Goal: Entertainment & Leisure: Consume media (video, audio)

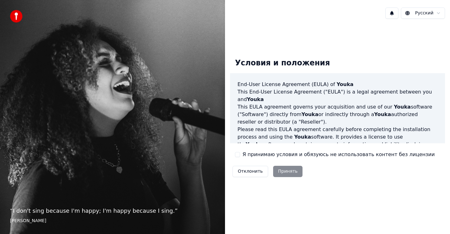
click at [247, 155] on label "Я принимаю условия и обязуюсь не использовать контент без лицензии" at bounding box center [338, 154] width 192 height 7
click at [240, 155] on button "Я принимаю условия и обязуюсь не использовать контент без лицензии" at bounding box center [237, 154] width 5 height 5
click at [293, 173] on button "Принять" at bounding box center [288, 171] width 30 height 11
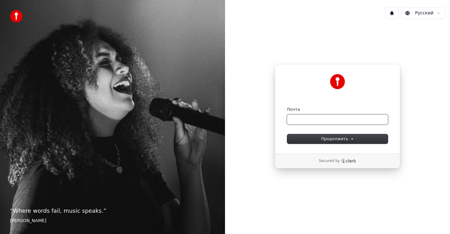
click at [306, 121] on input "Почта" at bounding box center [337, 119] width 101 height 9
type input "*"
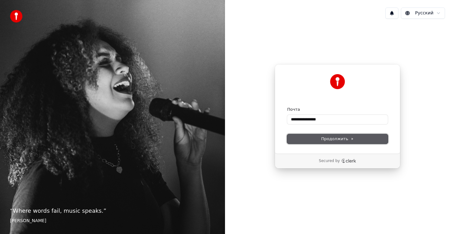
click at [347, 139] on span "Продолжить" at bounding box center [337, 139] width 33 height 6
type input "**********"
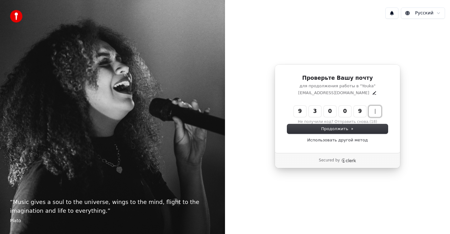
type input "******"
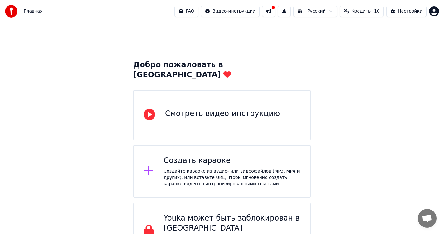
click at [231, 168] on div "Создайте караоке из аудио- или видеофайлов (MP3, MP4 и других), или вставьте UR…" at bounding box center [232, 177] width 137 height 19
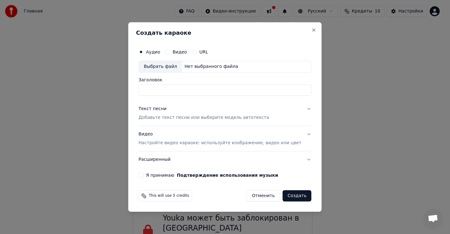
click at [168, 68] on div "Выбрать файл" at bounding box center [160, 66] width 43 height 11
type input "**********"
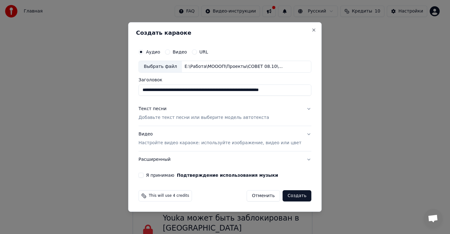
scroll to position [0, 28]
drag, startPoint x: 152, startPoint y: 90, endPoint x: 425, endPoint y: 85, distance: 273.0
click at [425, 85] on body "Главная FAQ Видео-инструкции Русский Кредиты 10 Настройки Добро пожаловать в Yo…" at bounding box center [222, 129] width 444 height 259
click at [275, 114] on button "Текст песни Добавьте текст песни или выберите модель автотекста" at bounding box center [224, 113] width 173 height 25
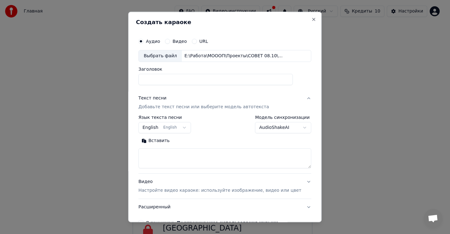
click at [187, 127] on button "English English" at bounding box center [164, 127] width 52 height 11
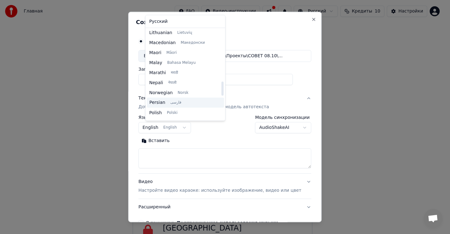
scroll to position [300, 0]
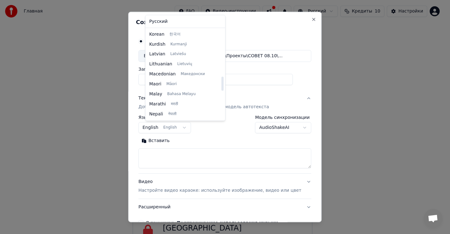
select select "**"
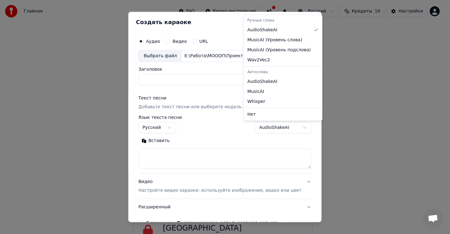
click at [287, 130] on body "Главная FAQ Видео-инструкции Русский Кредиты 10 Настройки Добро пожаловать в Yo…" at bounding box center [222, 129] width 444 height 259
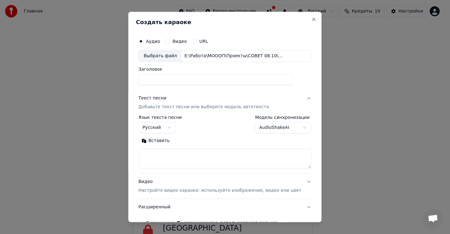
click at [205, 140] on body "Главная FAQ Видео-инструкции Русский Кредиты 10 Настройки Добро пожаловать в Yo…" at bounding box center [222, 129] width 444 height 259
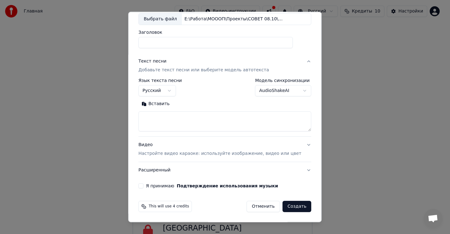
scroll to position [37, 0]
click at [284, 147] on div "Видео Настройте видео караоке: используйте изображение, видео или цвет" at bounding box center [219, 148] width 163 height 15
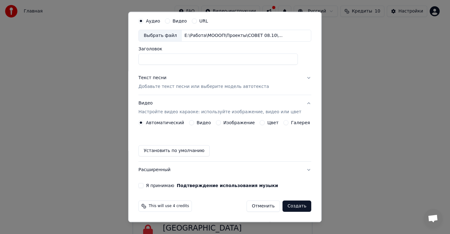
scroll to position [20, 0]
click at [192, 122] on button "Видео" at bounding box center [191, 122] width 5 height 5
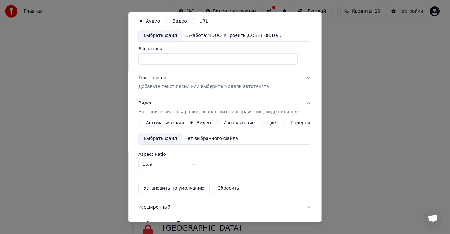
click at [218, 122] on button "Изображение" at bounding box center [218, 122] width 5 height 5
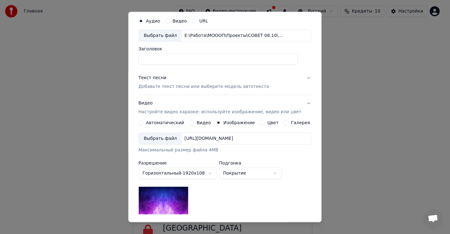
click at [260, 123] on button "Цвет" at bounding box center [262, 122] width 5 height 5
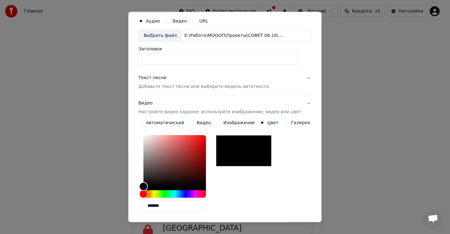
click at [284, 122] on div "Галерея" at bounding box center [297, 122] width 27 height 5
click at [284, 122] on button "Галерея" at bounding box center [286, 122] width 5 height 5
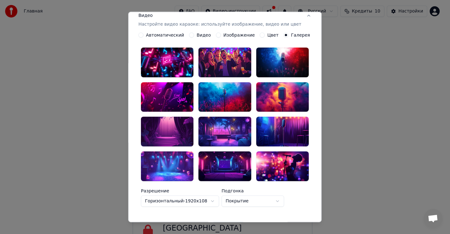
scroll to position [114, 0]
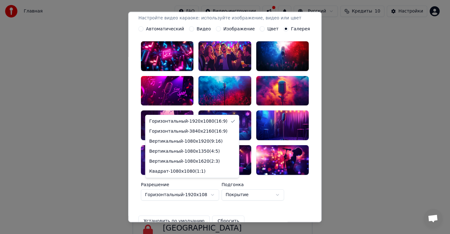
click at [218, 184] on body "Главная FAQ Видео-инструкции Русский Кредиты 10 Настройки Добро пожаловать в Yo…" at bounding box center [222, 129] width 444 height 259
select select "*********"
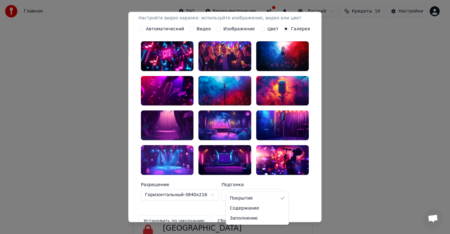
click at [262, 187] on body "Главная FAQ Видео-инструкции Русский Кредиты 10 Настройки Добро пожаловать в Yo…" at bounding box center [222, 129] width 444 height 259
click at [266, 187] on body "Главная FAQ Видео-инструкции Русский Кредиты 10 Настройки Добро пожаловать в Yo…" at bounding box center [222, 129] width 444 height 259
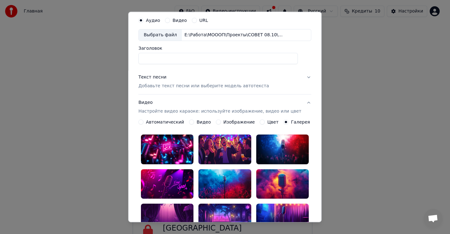
scroll to position [0, 0]
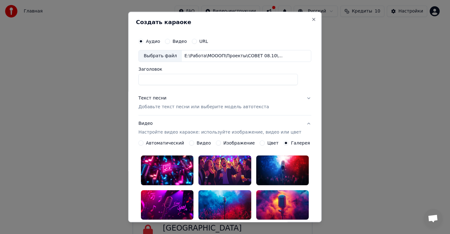
click at [218, 144] on button "Изображение" at bounding box center [218, 142] width 5 height 5
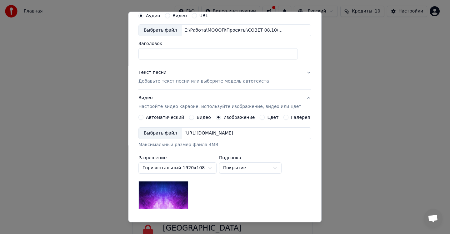
scroll to position [31, 0]
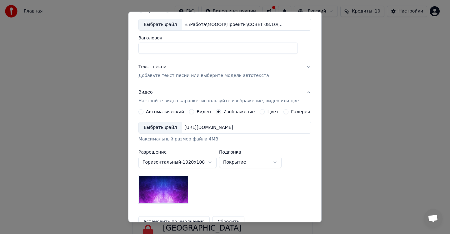
click at [161, 128] on div "Выбрать файл" at bounding box center [160, 127] width 43 height 11
click at [225, 110] on label "Изображение" at bounding box center [239, 111] width 32 height 4
click at [221, 110] on button "Изображение" at bounding box center [218, 111] width 5 height 5
click at [166, 126] on div "Выбрать файл" at bounding box center [160, 127] width 43 height 11
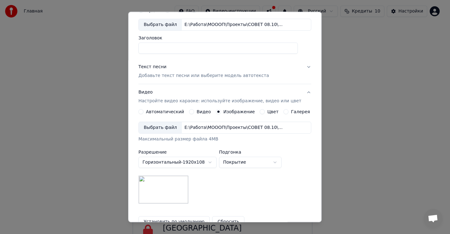
click at [271, 78] on button "Текст песни Добавьте текст песни или выберите модель автотекста" at bounding box center [224, 71] width 173 height 25
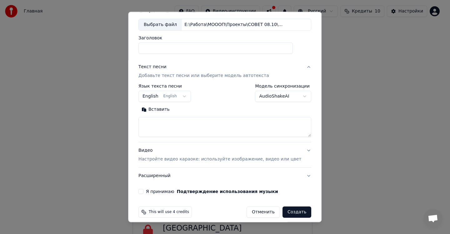
click at [167, 121] on textarea at bounding box center [224, 127] width 173 height 20
click at [186, 122] on textarea at bounding box center [224, 127] width 173 height 20
paste textarea "**********"
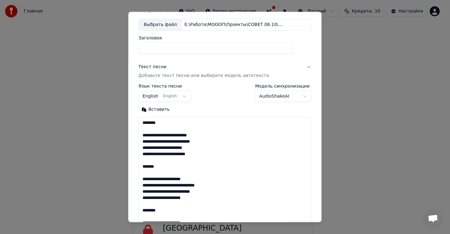
scroll to position [357, 0]
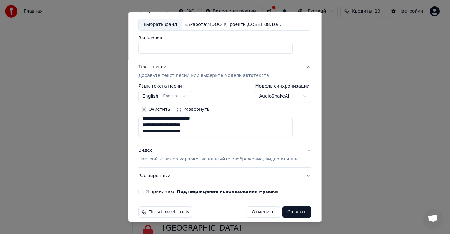
click at [192, 107] on button "Развернуть" at bounding box center [192, 109] width 39 height 10
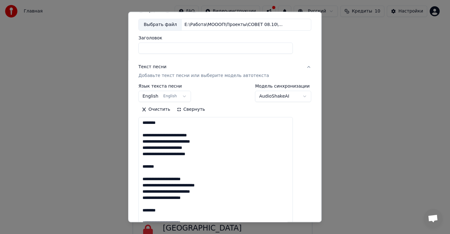
scroll to position [0, 0]
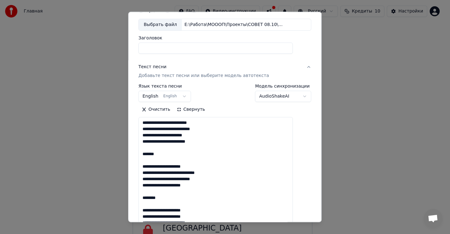
drag, startPoint x: 150, startPoint y: 165, endPoint x: 147, endPoint y: 155, distance: 10.1
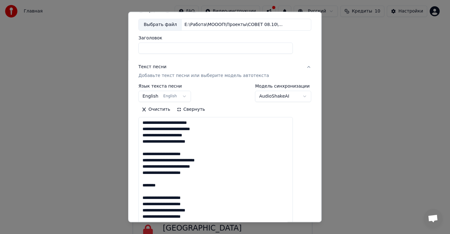
drag, startPoint x: 147, startPoint y: 197, endPoint x: 147, endPoint y: 184, distance: 13.7
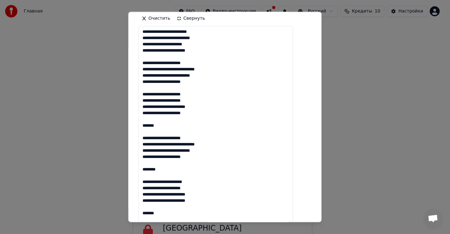
scroll to position [125, 0]
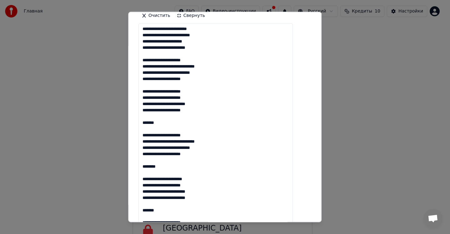
drag, startPoint x: 149, startPoint y: 136, endPoint x: 149, endPoint y: 123, distance: 13.1
click at [149, 123] on textarea "**********" at bounding box center [215, 213] width 154 height 380
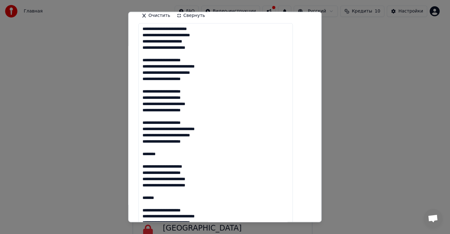
drag, startPoint x: 149, startPoint y: 166, endPoint x: 148, endPoint y: 153, distance: 12.9
click at [148, 153] on textarea "**********" at bounding box center [215, 213] width 154 height 380
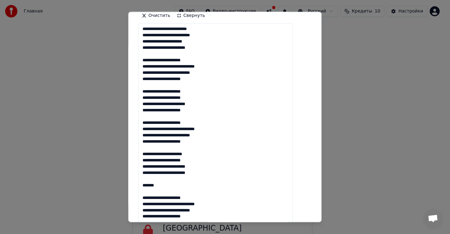
drag, startPoint x: 150, startPoint y: 198, endPoint x: 149, endPoint y: 186, distance: 12.2
click at [149, 186] on textarea "**********" at bounding box center [215, 213] width 154 height 380
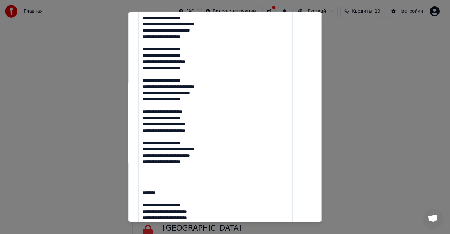
scroll to position [219, 0]
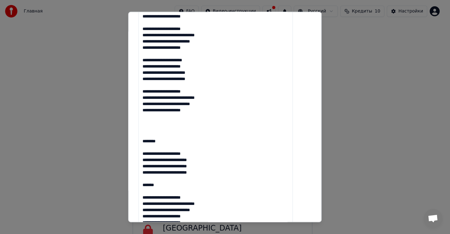
drag, startPoint x: 148, startPoint y: 155, endPoint x: 149, endPoint y: 128, distance: 26.9
click at [149, 128] on textarea "**********" at bounding box center [215, 119] width 154 height 380
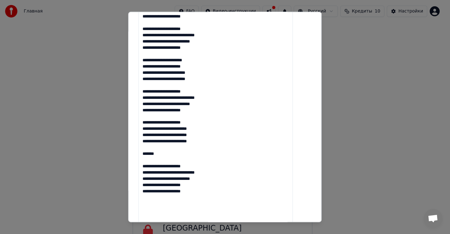
drag, startPoint x: 148, startPoint y: 167, endPoint x: 148, endPoint y: 153, distance: 13.7
click at [148, 153] on textarea "**********" at bounding box center [215, 119] width 154 height 380
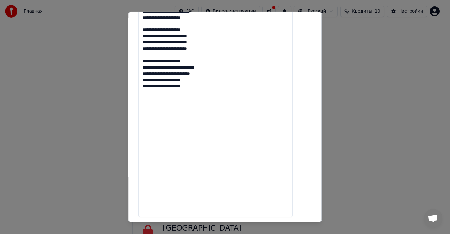
scroll to position [397, 0]
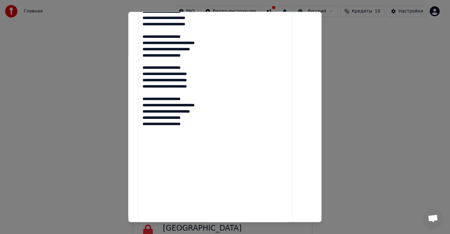
scroll to position [272, 0]
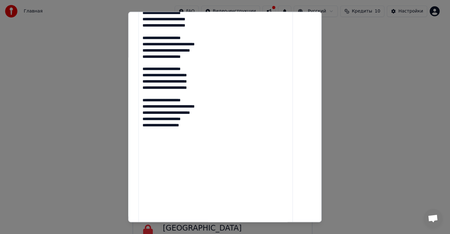
drag, startPoint x: 148, startPoint y: 136, endPoint x: 155, endPoint y: 151, distance: 15.7
click at [155, 151] on textarea "**********" at bounding box center [215, 66] width 154 height 380
click at [155, 144] on textarea "**********" at bounding box center [215, 66] width 154 height 380
click at [153, 133] on textarea "**********" at bounding box center [215, 66] width 154 height 380
click at [149, 133] on textarea "**********" at bounding box center [215, 66] width 154 height 380
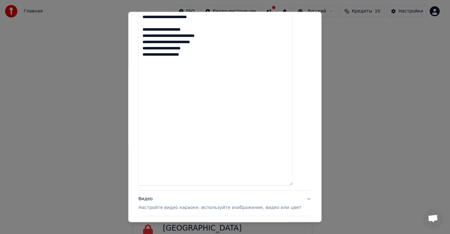
scroll to position [397, 0]
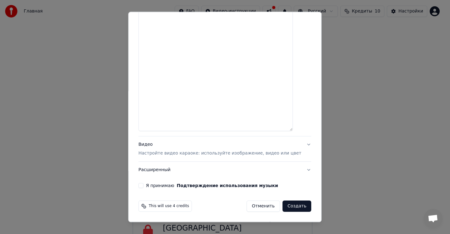
type textarea "**********"
click at [295, 144] on button "Видео Настройте видео караоке: используйте изображение, видео или цвет" at bounding box center [224, 148] width 173 height 25
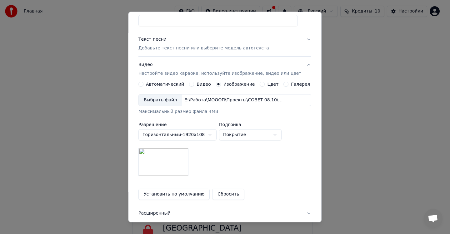
scroll to position [102, 0]
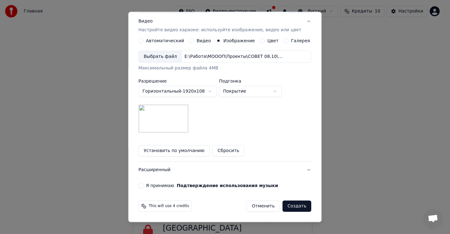
click at [283, 170] on button "Расширенный" at bounding box center [224, 169] width 173 height 16
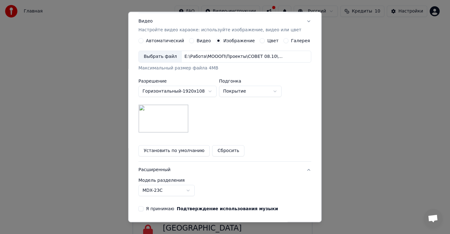
scroll to position [2, 0]
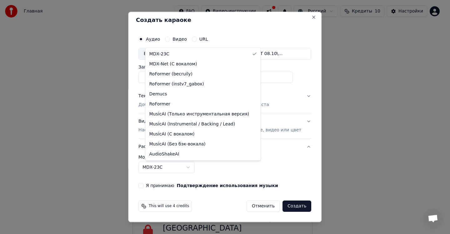
click at [194, 167] on body "Главная FAQ Видео-инструкции Русский Кредиты 10 Настройки Добро пожаловать в Yo…" at bounding box center [222, 129] width 444 height 259
select select "**********"
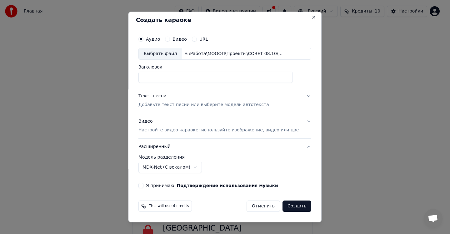
click at [262, 161] on div "**********" at bounding box center [224, 164] width 173 height 18
click at [291, 209] on button "Создать" at bounding box center [296, 205] width 29 height 11
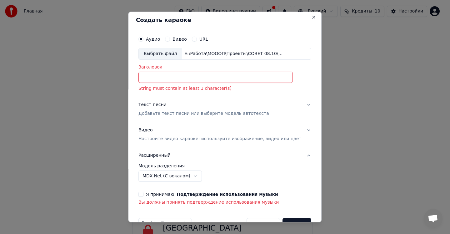
click at [143, 194] on button "Я принимаю Подтверждение использования музыки" at bounding box center [140, 193] width 5 height 5
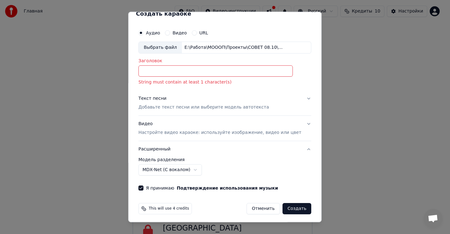
scroll to position [11, 0]
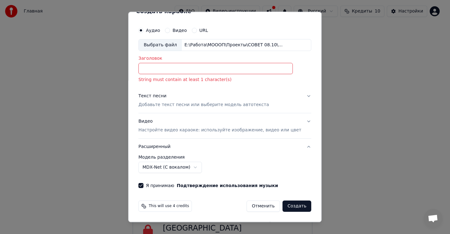
click at [283, 205] on button "Создать" at bounding box center [296, 205] width 29 height 11
click at [185, 72] on input "Заголовок" at bounding box center [215, 68] width 154 height 11
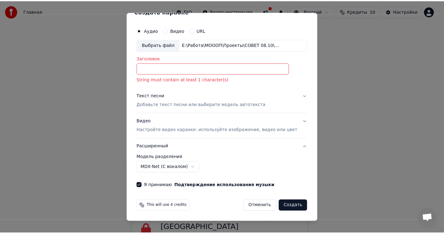
scroll to position [0, 0]
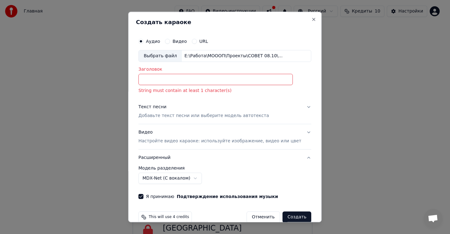
type input "*"
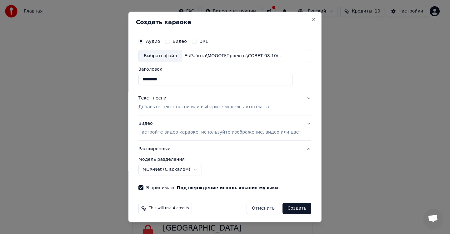
type input "*********"
click at [287, 211] on button "Создать" at bounding box center [296, 207] width 29 height 11
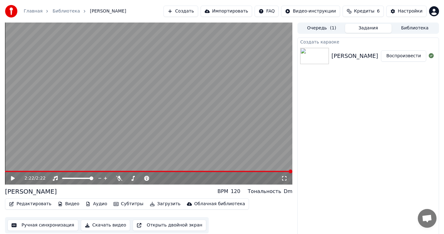
click at [13, 179] on icon at bounding box center [13, 178] width 4 height 4
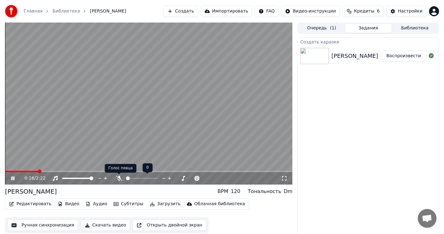
click at [118, 178] on icon at bounding box center [119, 178] width 6 height 5
click at [137, 180] on span at bounding box center [138, 178] width 4 height 4
click at [143, 178] on span at bounding box center [143, 178] width 4 height 4
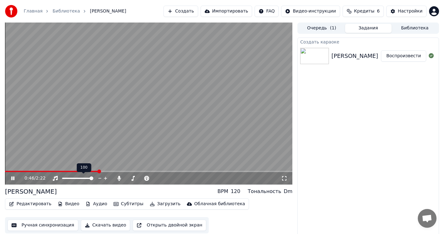
click at [93, 177] on span at bounding box center [92, 178] width 4 height 4
click at [167, 176] on span at bounding box center [168, 178] width 4 height 4
click at [120, 176] on icon at bounding box center [119, 178] width 6 height 5
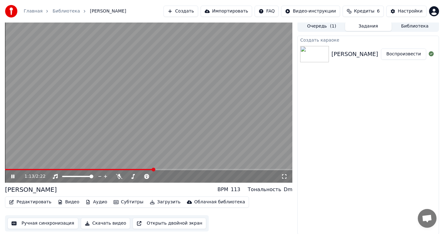
scroll to position [2, 0]
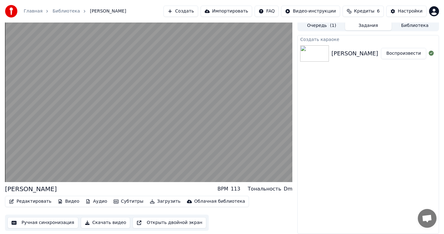
click at [40, 223] on button "Ручная синхронизация" at bounding box center [42, 222] width 71 height 11
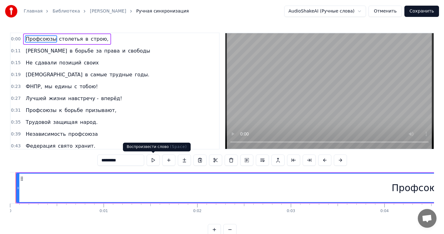
click at [156, 161] on button at bounding box center [153, 159] width 13 height 11
click at [153, 159] on button at bounding box center [153, 159] width 13 height 11
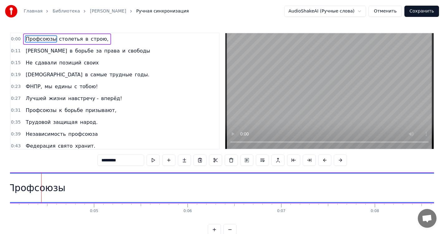
click at [153, 159] on button at bounding box center [153, 159] width 13 height 11
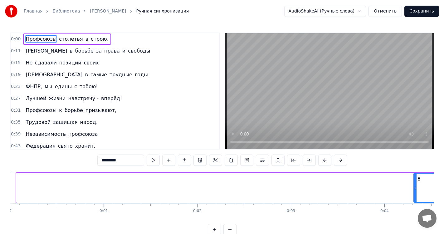
drag, startPoint x: 19, startPoint y: 189, endPoint x: 416, endPoint y: 196, distance: 397.6
click at [416, 196] on div at bounding box center [415, 187] width 2 height 28
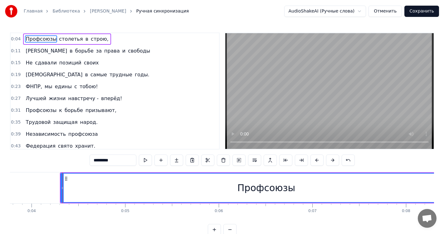
scroll to position [0, 374]
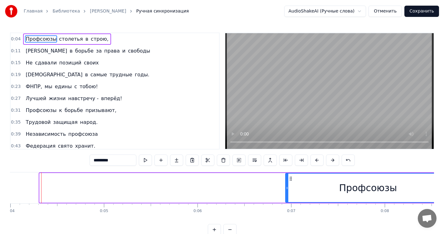
drag, startPoint x: 40, startPoint y: 188, endPoint x: 286, endPoint y: 194, distance: 246.1
click at [286, 194] on div at bounding box center [287, 187] width 2 height 28
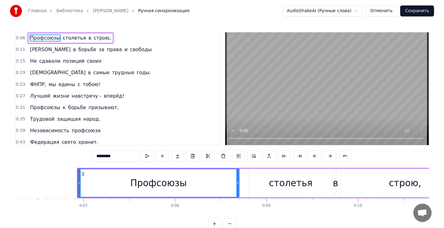
scroll to position [0, 576]
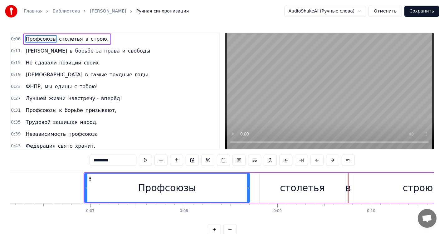
click at [104, 189] on div "Профсоюзы" at bounding box center [167, 187] width 165 height 28
click at [95, 189] on div "Профсоюзы" at bounding box center [167, 187] width 165 height 28
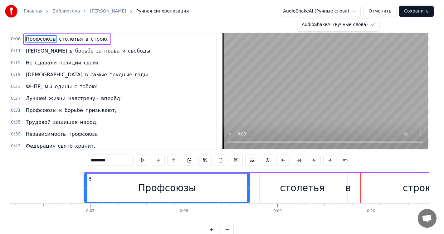
click at [364, 10] on html "Главная Библиотека Марш ФНПР Ручная синхронизация AudioShakeAI (Ручные слова) О…" at bounding box center [222, 122] width 444 height 245
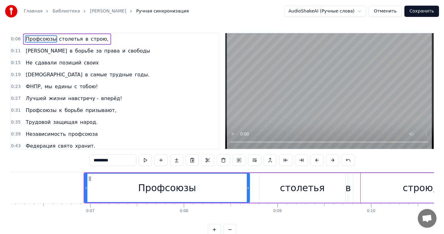
click at [364, 10] on html "Главная Библиотека Марш ФНПР Ручная синхронизация AudioShakeAI (Ручные слова) О…" at bounding box center [222, 122] width 444 height 245
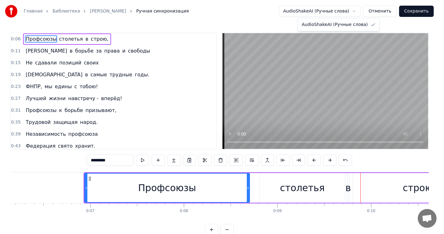
click at [364, 10] on html "Главная Библиотека Марш ФНПР Ручная синхронизация AudioShakeAI (Ручные слова) О…" at bounding box center [222, 122] width 444 height 245
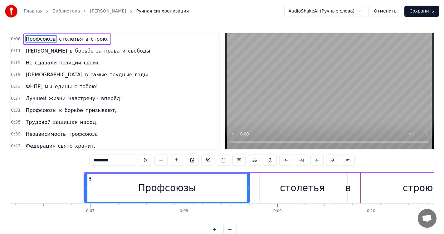
click at [418, 14] on button "Сохранить" at bounding box center [422, 11] width 35 height 11
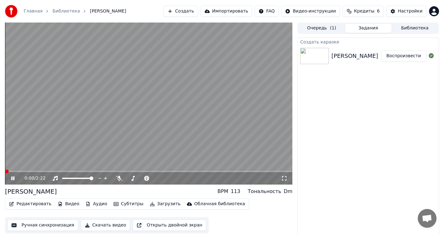
click at [5, 171] on span at bounding box center [7, 171] width 4 height 4
click at [401, 11] on div "Настройки" at bounding box center [410, 11] width 25 height 6
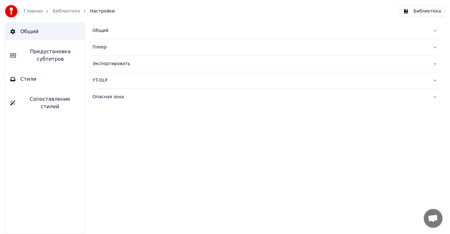
click at [40, 81] on button "Стили" at bounding box center [44, 78] width 79 height 17
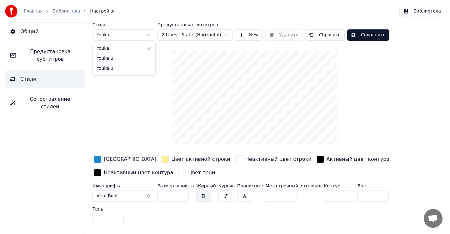
click at [149, 36] on html "Главная Библиотека Настройки Библиотека Общий Предустановка субтитров Стили Соп…" at bounding box center [225, 117] width 450 height 234
click at [144, 35] on html "Главная Библиотека Настройки Библиотека Общий Предустановка субтитров Стили Соп…" at bounding box center [225, 117] width 450 height 234
click at [51, 55] on html "Главная Библиотека Настройки Библиотека Общий Предустановка субтитров Стили Соп…" at bounding box center [225, 117] width 450 height 234
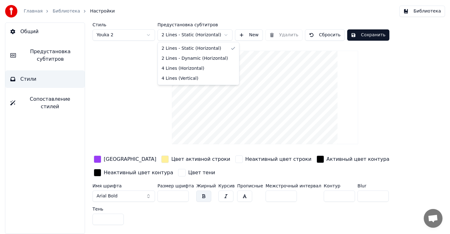
click at [226, 34] on html "Главная Библиотека Настройки Библиотека Общий Предустановка субтитров Стили Соп…" at bounding box center [225, 117] width 450 height 234
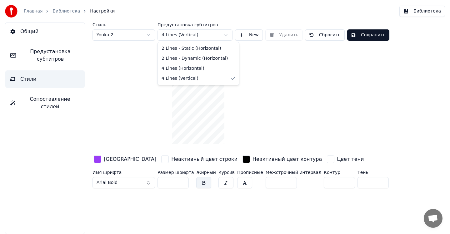
click at [207, 37] on html "Главная Библиотека Настройки Библиотека Общий Предустановка субтитров Стили Соп…" at bounding box center [225, 117] width 450 height 234
click at [144, 36] on html "Главная Библиотека Настройки Библиотека Общий Предустановка субтитров Стили Соп…" at bounding box center [225, 117] width 450 height 234
click at [144, 32] on html "Главная Библиотека Настройки Библиотека Общий Предустановка субтитров Стили Соп…" at bounding box center [225, 117] width 450 height 234
click at [412, 7] on button "Библиотека" at bounding box center [422, 11] width 46 height 11
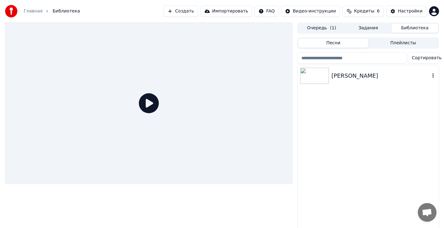
click at [342, 82] on div "[PERSON_NAME]" at bounding box center [368, 75] width 141 height 21
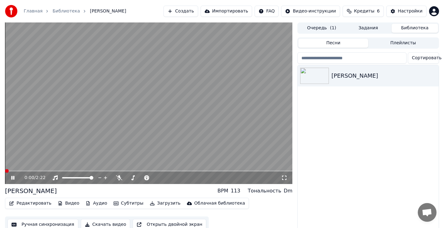
scroll to position [12, 0]
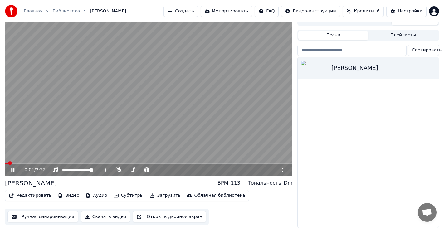
click at [14, 168] on icon at bounding box center [12, 170] width 3 height 4
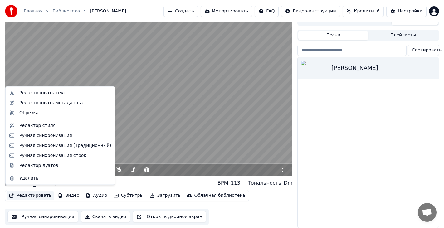
click at [26, 193] on button "Редактировать" at bounding box center [30, 195] width 47 height 9
click at [49, 127] on div "Редактор стиля" at bounding box center [37, 125] width 36 height 6
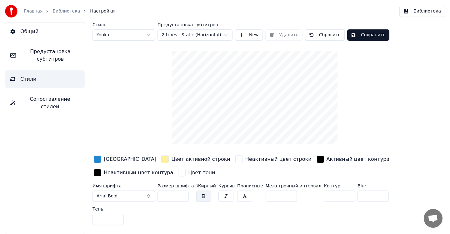
click at [67, 11] on link "Библиотека" at bounding box center [65, 11] width 27 height 6
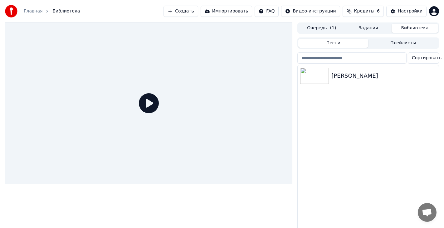
click at [201, 114] on div at bounding box center [149, 103] width 288 height 162
click at [143, 104] on icon at bounding box center [149, 103] width 20 height 20
click at [334, 79] on div "[PERSON_NAME]" at bounding box center [381, 76] width 99 height 9
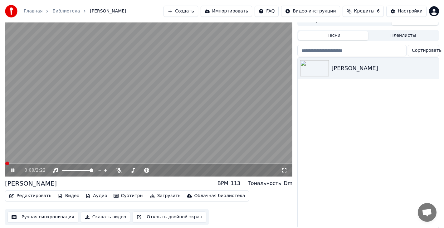
scroll to position [12, 0]
click at [289, 180] on div "Dm" at bounding box center [288, 183] width 9 height 7
click at [278, 180] on div "Тональность" at bounding box center [264, 183] width 33 height 7
click at [228, 180] on div "BPM" at bounding box center [223, 183] width 11 height 7
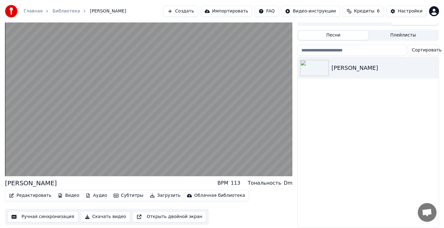
click at [91, 192] on button "Аудио" at bounding box center [96, 195] width 27 height 9
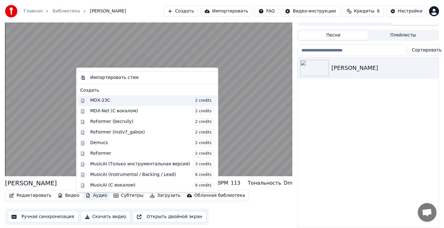
scroll to position [0, 0]
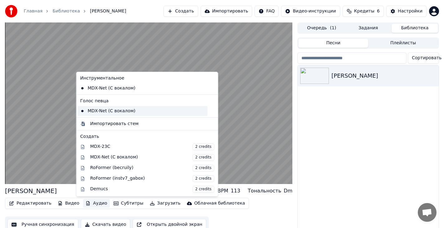
click at [112, 110] on div "MDX-Net (С вокалом)" at bounding box center [143, 111] width 130 height 10
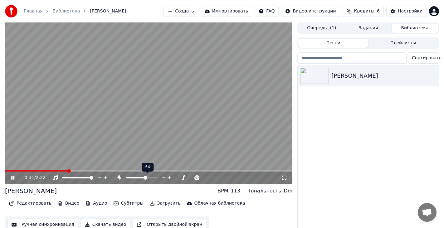
click at [146, 180] on span at bounding box center [146, 178] width 4 height 4
click at [11, 177] on icon at bounding box center [17, 178] width 15 height 5
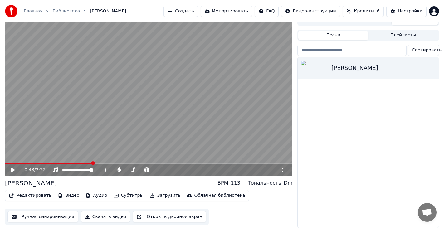
scroll to position [12, 0]
click at [161, 214] on button "Открыть двойной экран" at bounding box center [170, 216] width 74 height 11
click at [433, 65] on icon "button" at bounding box center [433, 67] width 6 height 5
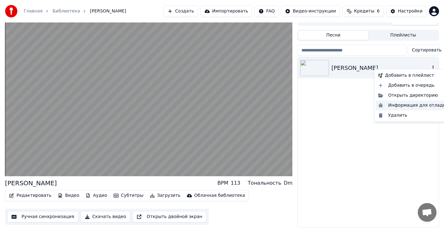
click at [408, 108] on div "Информация для отладки" at bounding box center [413, 106] width 75 height 10
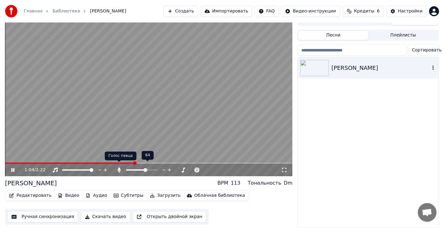
click at [119, 168] on icon at bounding box center [118, 170] width 3 height 5
click at [198, 167] on icon at bounding box center [197, 170] width 6 height 6
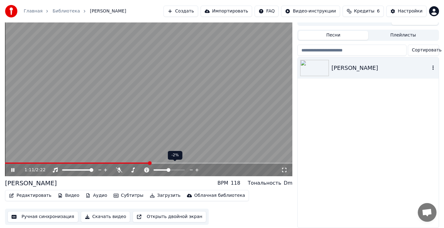
click at [198, 167] on icon at bounding box center [197, 170] width 6 height 6
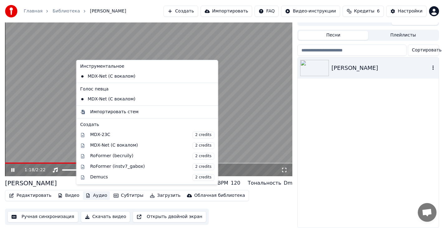
click at [86, 191] on button "Аудио" at bounding box center [96, 195] width 27 height 9
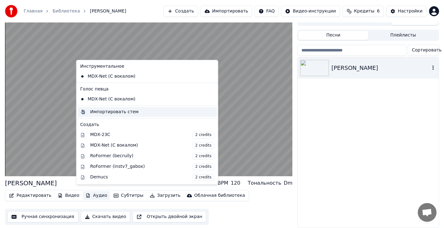
click at [111, 115] on div "Импортировать стем" at bounding box center [147, 112] width 139 height 10
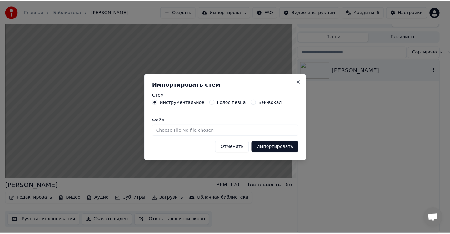
scroll to position [7, 0]
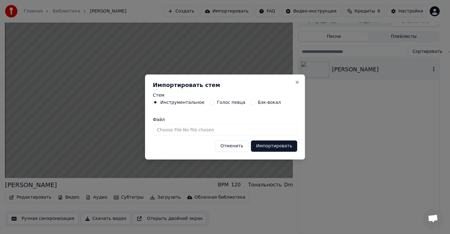
click at [218, 102] on label "Голос певца" at bounding box center [231, 102] width 28 height 4
click at [214, 102] on button "Голос певца" at bounding box center [211, 102] width 5 height 5
click at [160, 132] on input "Файл" at bounding box center [225, 129] width 144 height 11
type input "**********"
click at [273, 146] on button "Импортировать" at bounding box center [274, 145] width 46 height 11
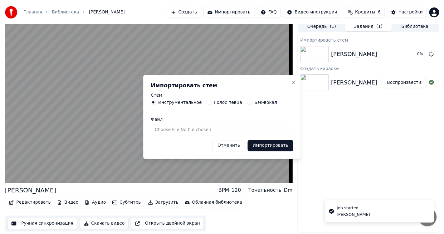
scroll to position [2, 0]
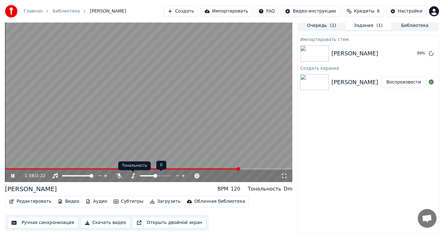
click at [135, 175] on icon at bounding box center [133, 175] width 6 height 5
click at [133, 177] on icon at bounding box center [132, 175] width 3 height 5
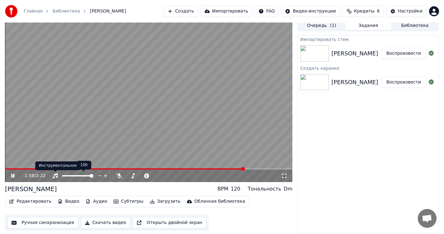
click at [54, 175] on icon at bounding box center [55, 175] width 5 height 5
click at [54, 175] on icon at bounding box center [55, 175] width 6 height 5
click at [393, 54] on button "Воспроизвести" at bounding box center [403, 53] width 45 height 11
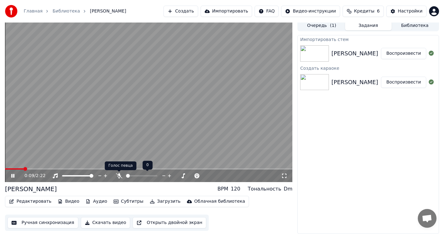
click at [119, 176] on icon at bounding box center [119, 175] width 6 height 5
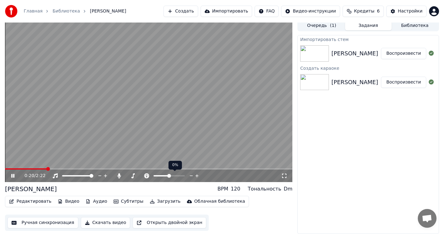
click at [196, 175] on icon at bounding box center [197, 175] width 6 height 6
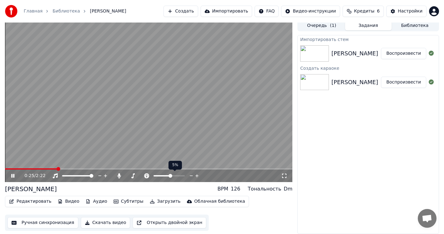
click at [196, 175] on icon at bounding box center [197, 175] width 6 height 6
click at [192, 175] on icon at bounding box center [191, 175] width 3 height 1
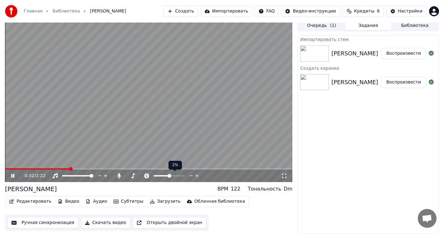
click at [190, 176] on icon at bounding box center [191, 175] width 3 height 1
click at [169, 174] on span at bounding box center [169, 176] width 4 height 4
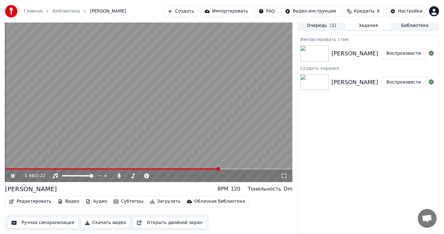
click at [220, 168] on span at bounding box center [149, 168] width 288 height 1
click at [12, 175] on icon at bounding box center [13, 175] width 4 height 4
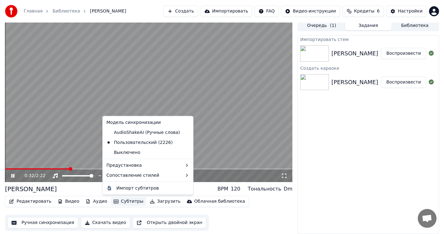
click at [117, 201] on button "Субтитры" at bounding box center [128, 201] width 35 height 9
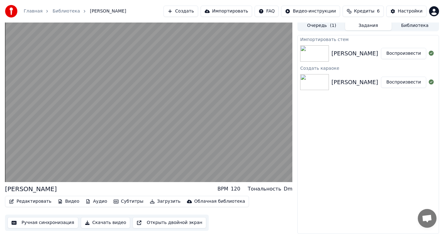
click at [240, 215] on div "Редактировать Видео Аудио Субтитры Загрузить Облачная библиотека Ручная синхрон…" at bounding box center [149, 212] width 288 height 35
click at [34, 203] on button "Редактировать" at bounding box center [30, 201] width 47 height 9
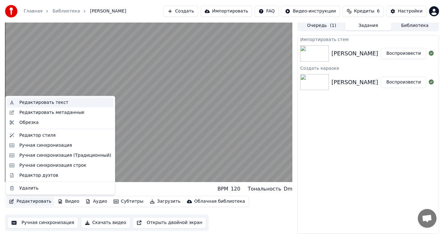
click at [56, 103] on div "Редактировать текст" at bounding box center [43, 102] width 49 height 6
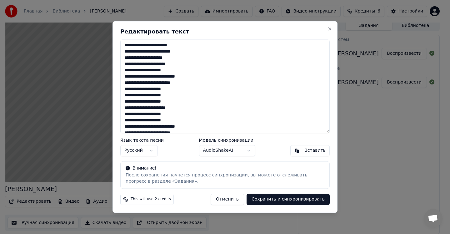
click at [239, 197] on button "Отменить" at bounding box center [226, 199] width 33 height 11
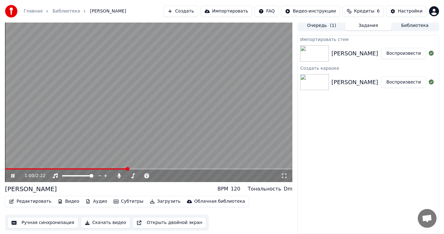
click at [183, 112] on video at bounding box center [149, 101] width 288 height 162
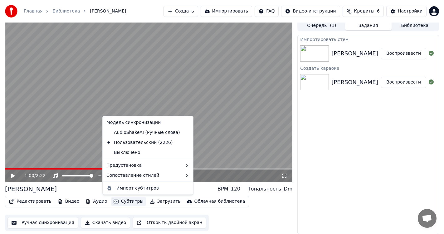
click at [119, 201] on button "Субтитры" at bounding box center [128, 201] width 35 height 9
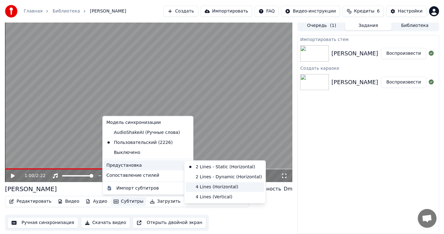
click at [205, 188] on div "4 Lines (Horizontal)" at bounding box center [225, 186] width 79 height 10
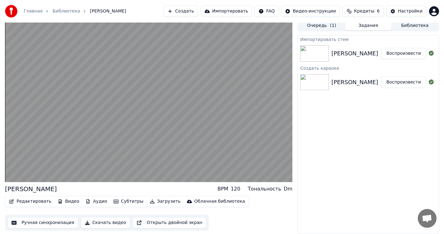
click at [119, 200] on button "Субтитры" at bounding box center [128, 201] width 35 height 9
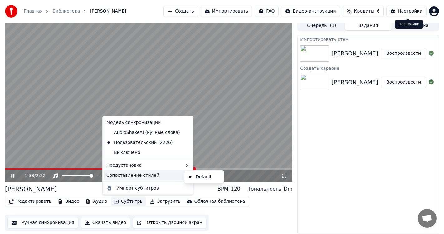
click at [412, 11] on div "Настройки" at bounding box center [410, 11] width 25 height 6
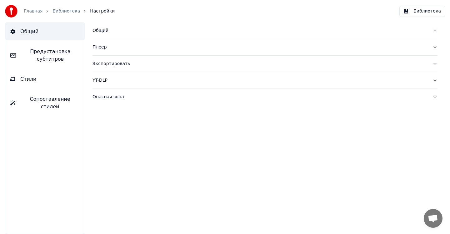
click at [60, 55] on span "Предустановка субтитров" at bounding box center [50, 55] width 59 height 15
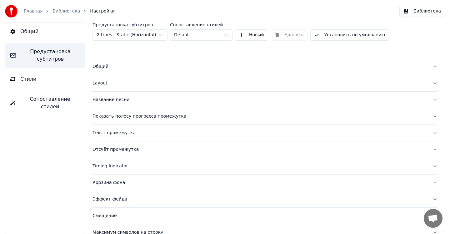
click at [128, 68] on div "Общий" at bounding box center [259, 66] width 335 height 6
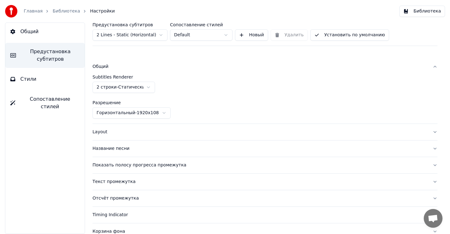
click at [154, 66] on div "Общий" at bounding box center [259, 66] width 335 height 6
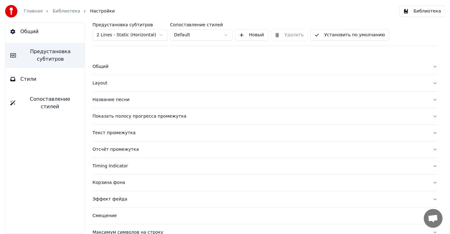
click at [222, 36] on html "Главная Библиотека Настройки Библиотека Общий Предустановка субтитров Стили Соп…" at bounding box center [225, 117] width 450 height 234
click at [216, 35] on html "Главная Библиотека Настройки Библиотека Общий Предустановка субтитров Стили Соп…" at bounding box center [225, 117] width 450 height 234
click at [127, 66] on div "Общий" at bounding box center [259, 66] width 335 height 6
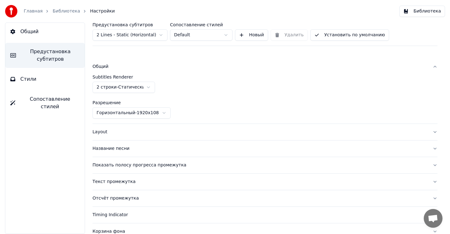
click at [129, 89] on html "Главная Библиотека Настройки Библиотека Общий Предустановка субтитров Стили Соп…" at bounding box center [225, 117] width 450 height 234
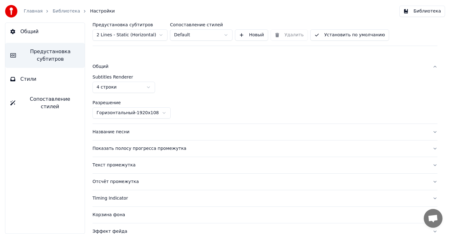
click at [196, 131] on div "Название песни" at bounding box center [259, 132] width 335 height 6
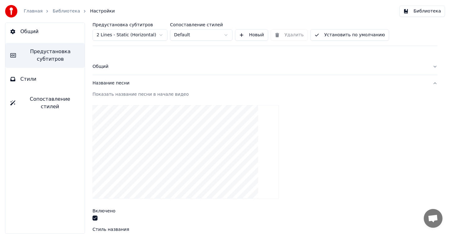
click at [96, 218] on button "button" at bounding box center [94, 217] width 5 height 5
click at [294, 80] on div "Название песни" at bounding box center [259, 83] width 335 height 6
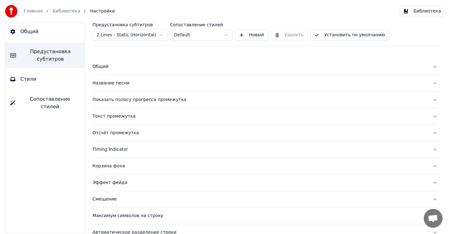
click at [194, 98] on div "Показать полосу прогресса промежутка" at bounding box center [259, 99] width 335 height 6
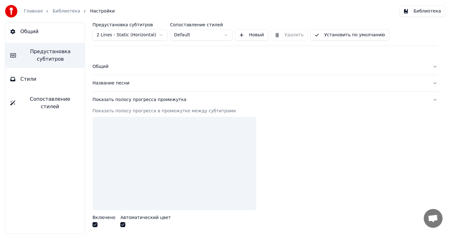
click at [194, 98] on div "Показать полосу прогресса промежутка" at bounding box center [259, 99] width 335 height 6
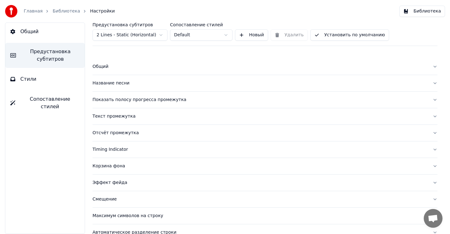
scroll to position [28, 0]
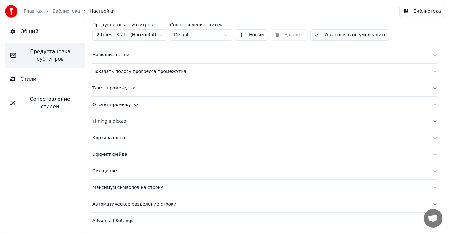
click at [168, 187] on div "Максимум символов на строку" at bounding box center [259, 187] width 335 height 6
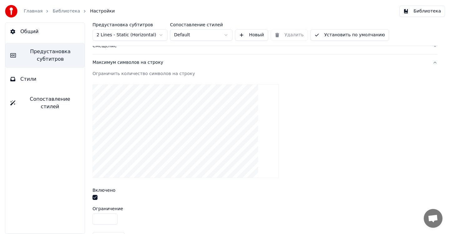
scroll to position [184, 0]
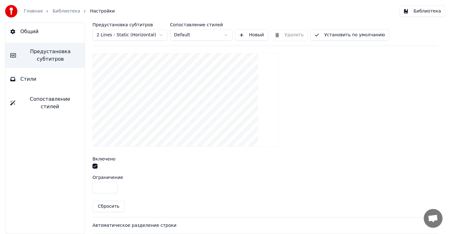
click at [112, 186] on input "**" at bounding box center [104, 187] width 25 height 11
click at [111, 188] on input "**" at bounding box center [104, 187] width 25 height 11
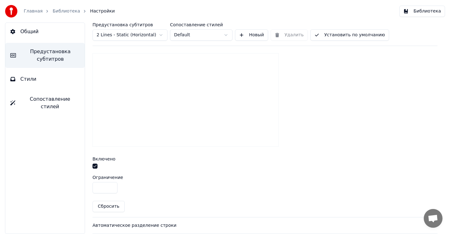
click at [111, 188] on input "**" at bounding box center [104, 187] width 25 height 11
click at [111, 185] on input "**" at bounding box center [104, 187] width 25 height 11
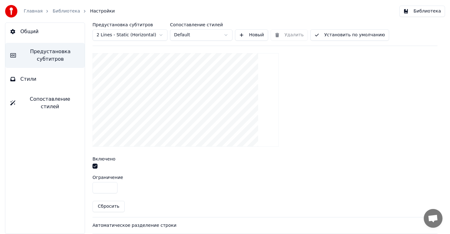
click at [111, 185] on input "**" at bounding box center [104, 187] width 25 height 11
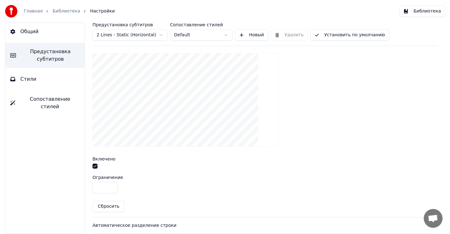
type input "**"
click at [111, 185] on input "**" at bounding box center [104, 187] width 25 height 11
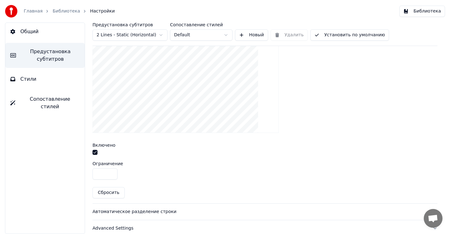
scroll to position [205, 0]
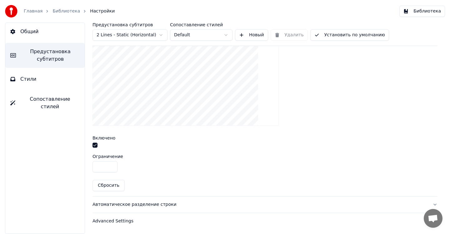
click at [97, 145] on button "button" at bounding box center [94, 144] width 5 height 5
click at [108, 186] on button "Сбросить" at bounding box center [108, 185] width 32 height 11
click at [172, 204] on div "Автоматическое разделение строки" at bounding box center [259, 204] width 335 height 6
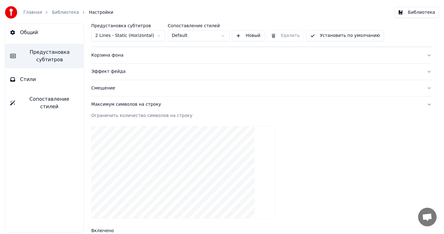
scroll to position [102, 0]
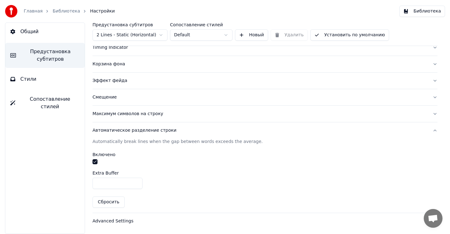
type input "*"
click at [136, 181] on input "*" at bounding box center [117, 182] width 50 height 11
click at [136, 161] on div at bounding box center [264, 162] width 345 height 7
click at [425, 10] on button "Библиотека" at bounding box center [422, 11] width 46 height 11
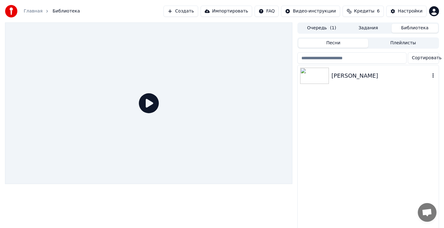
click at [352, 78] on div "[PERSON_NAME]" at bounding box center [381, 76] width 99 height 9
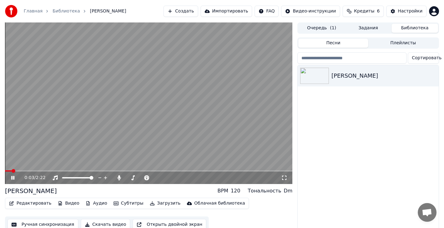
click at [414, 43] on button "Плейлисты" at bounding box center [403, 43] width 70 height 9
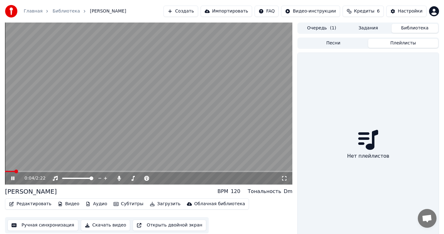
click at [320, 29] on button "Очередь ( 1 )" at bounding box center [322, 28] width 47 height 9
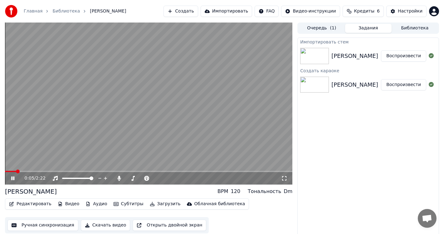
click at [357, 31] on button "Задания" at bounding box center [368, 28] width 47 height 9
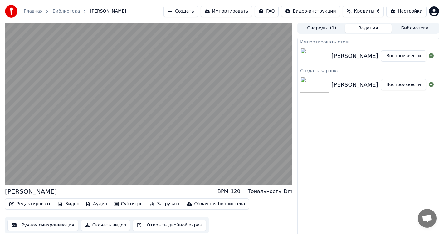
click at [355, 58] on div "[PERSON_NAME]" at bounding box center [355, 56] width 47 height 9
click at [352, 53] on div "[PERSON_NAME]" at bounding box center [355, 56] width 47 height 9
click at [405, 56] on button "Воспроизвести" at bounding box center [403, 55] width 45 height 11
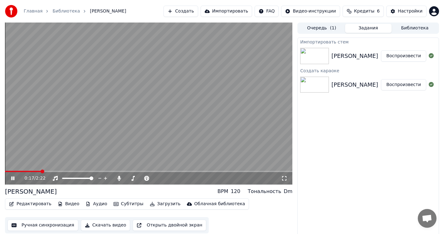
click at [91, 205] on button "Аудио" at bounding box center [96, 203] width 27 height 9
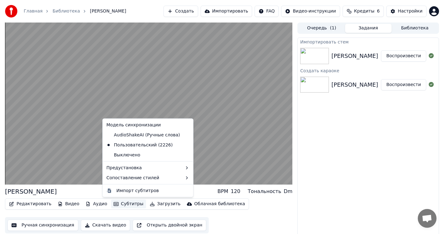
click at [112, 204] on button "Субтитры" at bounding box center [128, 203] width 35 height 9
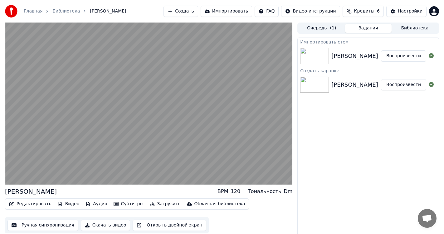
click at [112, 204] on button "Субтитры" at bounding box center [128, 203] width 35 height 9
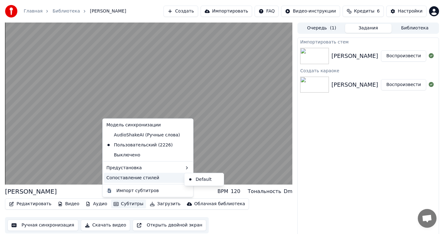
click at [134, 181] on div "Сопоставление стилей" at bounding box center [148, 177] width 88 height 10
click at [137, 177] on div "Сопоставление стилей" at bounding box center [148, 177] width 88 height 10
click at [190, 179] on div "Default" at bounding box center [204, 179] width 37 height 10
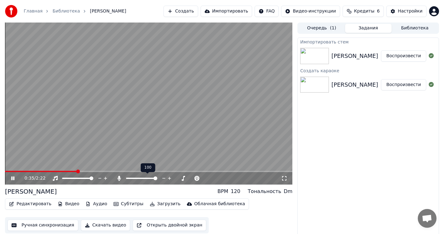
click at [149, 178] on span at bounding box center [141, 177] width 31 height 1
click at [141, 178] on span at bounding box center [133, 177] width 15 height 1
click at [142, 178] on span at bounding box center [142, 178] width 4 height 4
click at [283, 178] on icon at bounding box center [284, 178] width 6 height 5
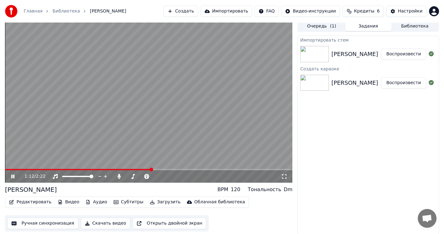
scroll to position [2, 0]
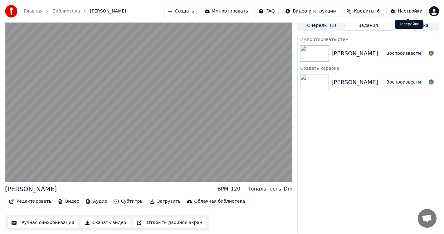
click at [401, 10] on div "Настройки" at bounding box center [410, 11] width 25 height 6
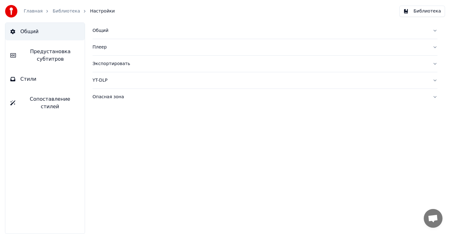
click at [120, 31] on div "Общий" at bounding box center [259, 30] width 335 height 6
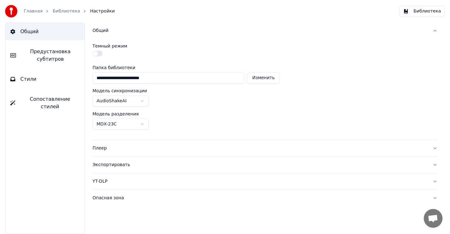
click at [126, 32] on div "Общий" at bounding box center [259, 30] width 335 height 6
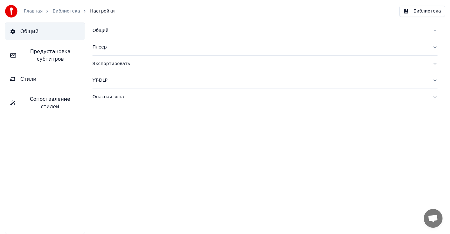
click at [127, 48] on div "Плеер" at bounding box center [259, 47] width 335 height 6
click at [129, 61] on div "Экспортировать" at bounding box center [259, 64] width 335 height 6
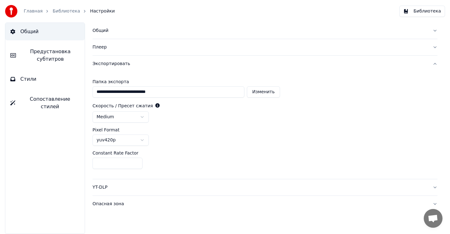
click at [142, 63] on div "Экспортировать" at bounding box center [259, 64] width 335 height 6
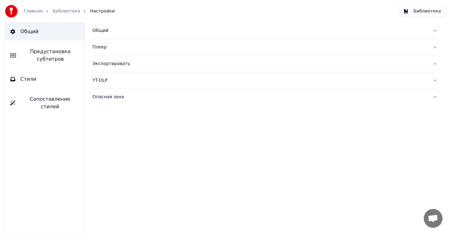
click at [140, 82] on div "YT-DLP" at bounding box center [259, 80] width 335 height 6
click at [134, 102] on button "Опасная зона" at bounding box center [264, 97] width 345 height 16
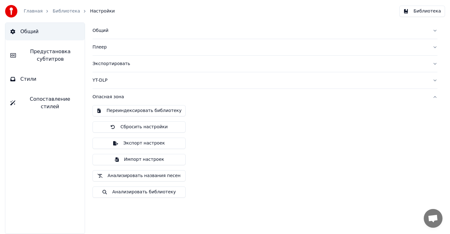
click at [236, 101] on button "Опасная зона" at bounding box center [264, 97] width 345 height 16
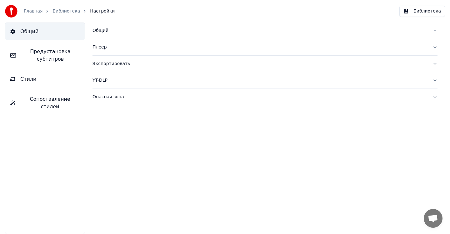
click at [25, 77] on span "Стили" at bounding box center [28, 78] width 16 height 7
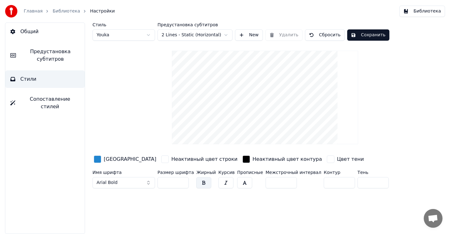
click at [150, 183] on button "Arial Bold" at bounding box center [123, 182] width 62 height 11
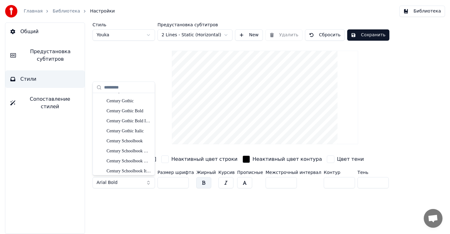
scroll to position [843, 0]
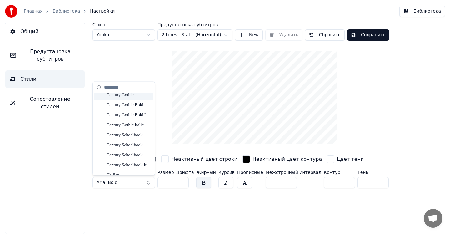
click at [126, 99] on div "Century Gothic" at bounding box center [123, 95] width 59 height 10
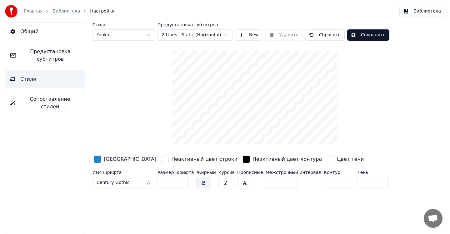
click at [200, 182] on button "button" at bounding box center [203, 182] width 15 height 11
click at [279, 180] on input "*" at bounding box center [280, 182] width 31 height 11
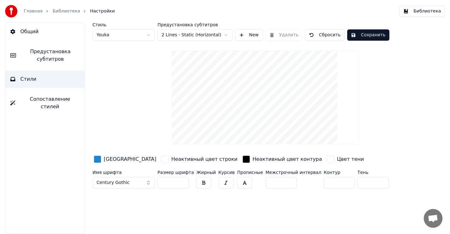
click at [279, 180] on input "*" at bounding box center [280, 182] width 31 height 11
click at [279, 180] on input "**" at bounding box center [280, 182] width 31 height 11
click at [281, 184] on input "*" at bounding box center [280, 182] width 31 height 11
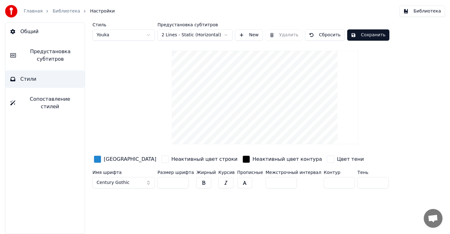
click at [281, 184] on input "*" at bounding box center [280, 182] width 31 height 11
click at [283, 179] on input "*" at bounding box center [280, 182] width 31 height 11
click at [280, 183] on input "*" at bounding box center [280, 182] width 31 height 11
click at [280, 177] on input "*" at bounding box center [280, 182] width 31 height 11
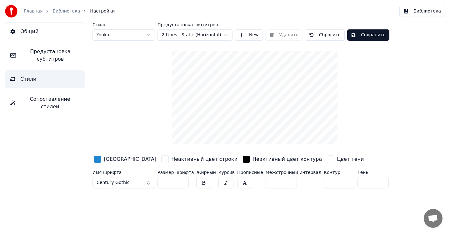
click at [280, 180] on input "*" at bounding box center [280, 182] width 31 height 11
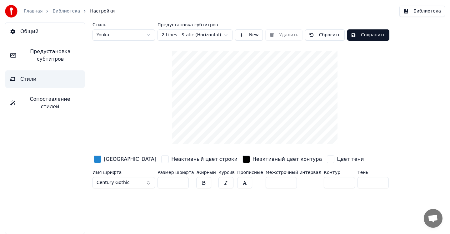
click at [280, 180] on input "*" at bounding box center [280, 182] width 31 height 11
click at [280, 180] on input "**" at bounding box center [280, 182] width 31 height 11
type input "**"
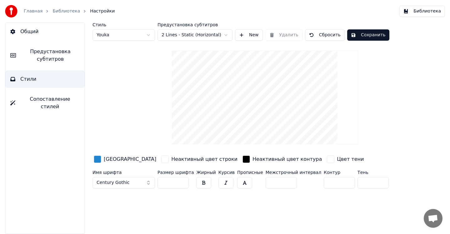
click at [280, 180] on input "**" at bounding box center [280, 182] width 31 height 11
click at [201, 182] on button "button" at bounding box center [203, 182] width 15 height 11
click at [183, 183] on input "**" at bounding box center [172, 182] width 31 height 11
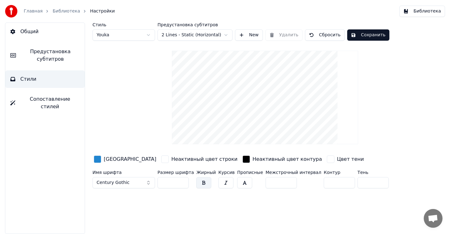
click at [183, 183] on input "**" at bounding box center [172, 182] width 31 height 11
click at [182, 183] on input "**" at bounding box center [172, 182] width 31 height 11
click at [182, 181] on input "**" at bounding box center [172, 182] width 31 height 11
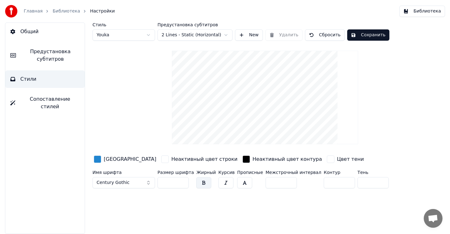
click at [182, 181] on input "**" at bounding box center [172, 182] width 31 height 11
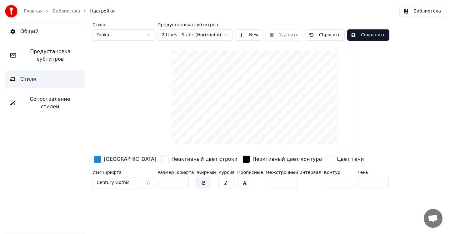
click at [182, 181] on input "**" at bounding box center [172, 182] width 31 height 11
type input "**"
click at [182, 184] on input "**" at bounding box center [172, 182] width 31 height 11
click at [283, 183] on input "**" at bounding box center [280, 182] width 31 height 11
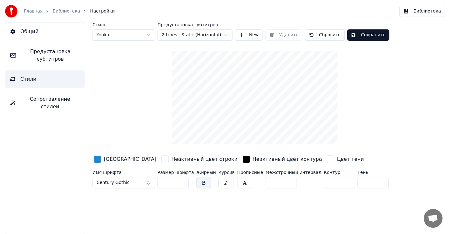
type input "**"
click at [283, 183] on input "**" at bounding box center [280, 182] width 31 height 11
click at [171, 161] on div "Неактивный цвет строки" at bounding box center [204, 158] width 66 height 7
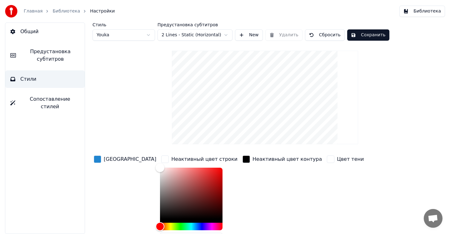
click at [160, 220] on div at bounding box center [191, 194] width 62 height 55
type input "*******"
drag, startPoint x: 140, startPoint y: 165, endPoint x: 132, endPoint y: 225, distance: 60.8
click at [132, 225] on div "Цвет заливки Неактивный цвет строки ******* Неактивный цвет контура Цвет тени" at bounding box center [249, 201] width 315 height 95
click at [241, 195] on div "Неактивный цвет контура" at bounding box center [282, 201] width 82 height 95
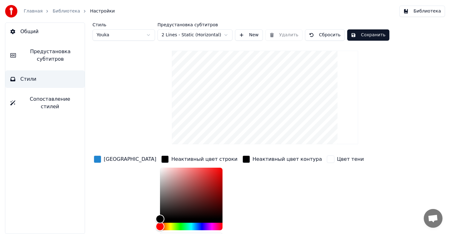
click at [327, 158] on div "button" at bounding box center [330, 158] width 7 height 7
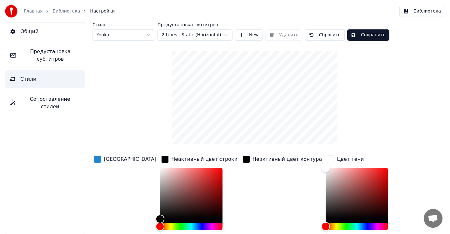
click at [327, 158] on div "button" at bounding box center [330, 158] width 7 height 7
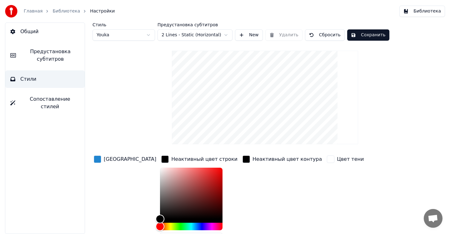
click at [160, 159] on div "Неактивный цвет строки" at bounding box center [199, 159] width 79 height 10
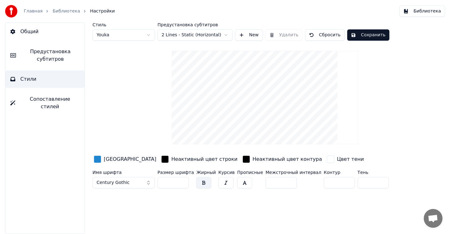
click at [361, 36] on button "Сохранить" at bounding box center [368, 34] width 42 height 11
click at [364, 35] on button "Готово" at bounding box center [363, 34] width 33 height 11
click at [421, 10] on button "Библиотека" at bounding box center [422, 11] width 46 height 11
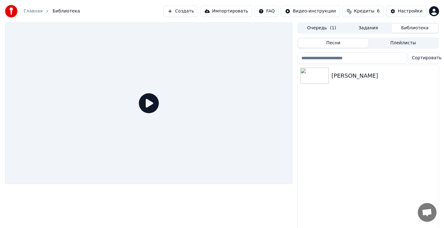
click at [374, 31] on button "Задания" at bounding box center [368, 28] width 47 height 9
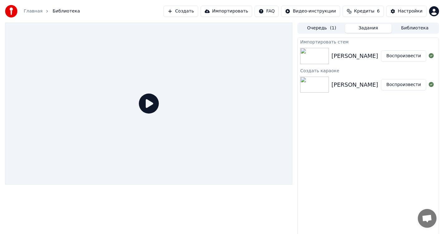
click at [362, 55] on div "[PERSON_NAME]" at bounding box center [355, 56] width 47 height 9
click at [396, 57] on button "Воспроизвести" at bounding box center [403, 55] width 45 height 11
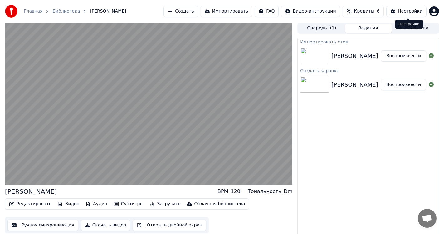
click at [407, 12] on div "Настройки" at bounding box center [410, 11] width 25 height 6
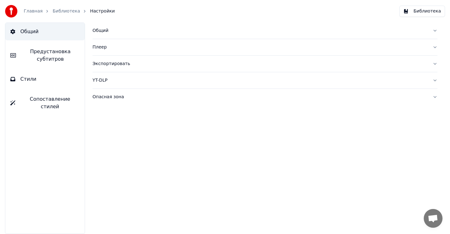
click at [44, 83] on button "Стили" at bounding box center [44, 78] width 79 height 17
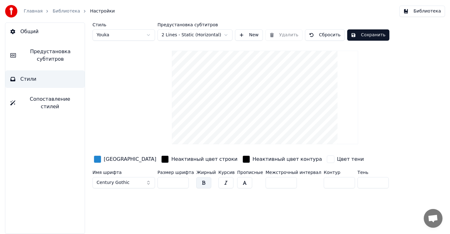
click at [137, 159] on div "Цвет заливки Неактивный цвет строки Неактивный цвет контура Цвет тени" at bounding box center [249, 159] width 315 height 11
click at [161, 159] on div "button" at bounding box center [164, 158] width 7 height 7
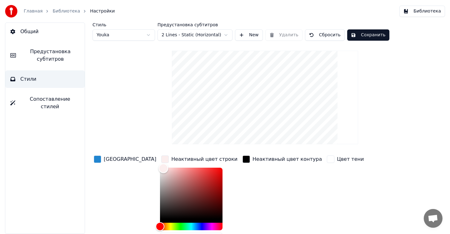
click at [160, 168] on div "Color" at bounding box center [191, 192] width 62 height 51
type input "*******"
drag, startPoint x: 141, startPoint y: 169, endPoint x: 133, endPoint y: 163, distance: 9.8
click at [133, 163] on div "Цвет заливки Неактивный цвет строки ******* Неактивный цвет контура Цвет тени" at bounding box center [249, 201] width 315 height 95
click at [327, 158] on div "button" at bounding box center [330, 158] width 7 height 7
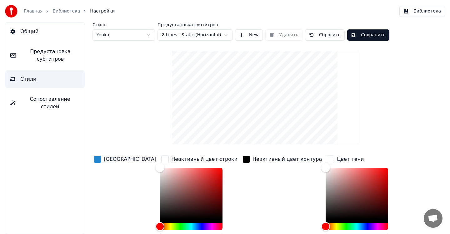
click at [327, 158] on div "button" at bounding box center [330, 158] width 7 height 7
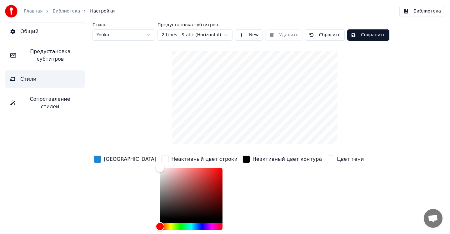
click at [368, 40] on button "Сохранить" at bounding box center [368, 34] width 42 height 11
click at [422, 12] on button "Библиотека" at bounding box center [422, 11] width 46 height 11
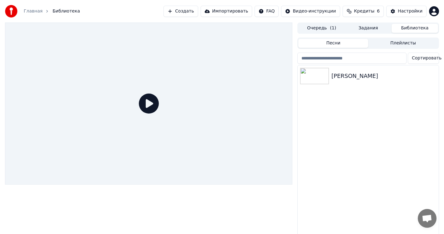
click at [371, 30] on button "Задания" at bounding box center [368, 28] width 47 height 9
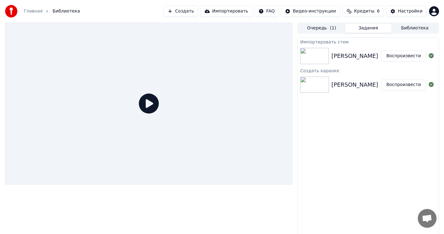
click at [358, 51] on div "[PERSON_NAME] Воспроизвести" at bounding box center [368, 55] width 141 height 21
click at [400, 57] on button "Воспроизвести" at bounding box center [403, 55] width 45 height 11
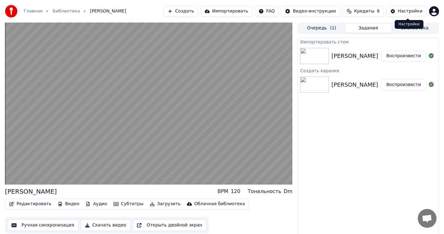
click at [410, 13] on div "Настройки" at bounding box center [410, 11] width 25 height 6
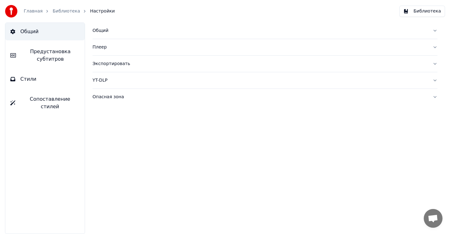
click at [54, 80] on button "Стили" at bounding box center [44, 78] width 79 height 17
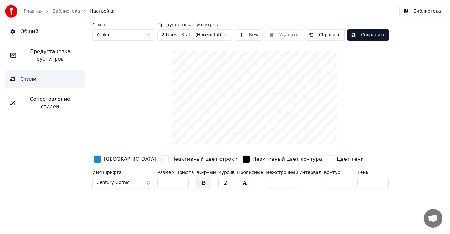
click at [216, 34] on html "Главная Библиотека Настройки Библиотека Общий Предустановка субтитров Стили Соп…" at bounding box center [225, 117] width 450 height 234
click at [41, 81] on button "Стили" at bounding box center [44, 78] width 79 height 17
click at [226, 34] on html "Главная Библиотека Настройки Библиотека Общий Предустановка субтитров Стили Соп…" at bounding box center [225, 117] width 450 height 234
click at [47, 63] on button "Предустановка субтитров" at bounding box center [44, 55] width 79 height 25
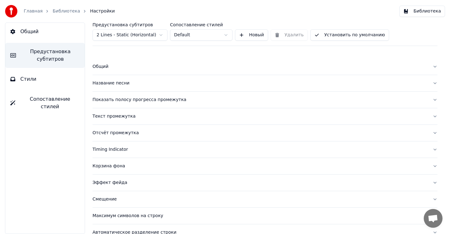
click at [134, 77] on button "Название песни" at bounding box center [264, 83] width 345 height 16
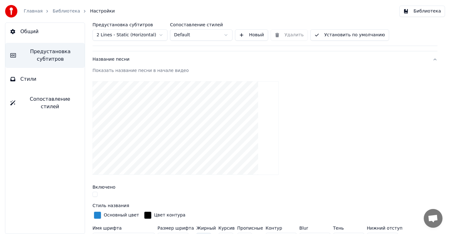
scroll to position [31, 0]
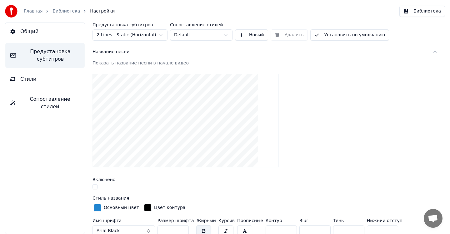
click at [94, 188] on button "button" at bounding box center [94, 186] width 5 height 5
click at [94, 186] on button "button" at bounding box center [94, 186] width 5 height 5
click at [144, 61] on div "Показать название песни в начале видео" at bounding box center [264, 63] width 345 height 6
click at [128, 63] on div "Показать название песни в начале видео" at bounding box center [264, 63] width 345 height 6
click at [96, 186] on button "button" at bounding box center [94, 186] width 5 height 5
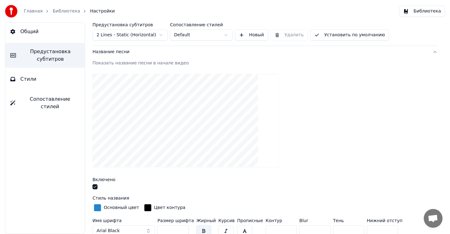
click at [96, 186] on button "button" at bounding box center [94, 186] width 5 height 5
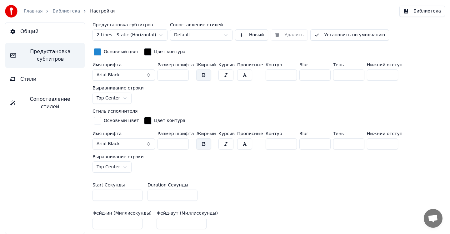
scroll to position [187, 0]
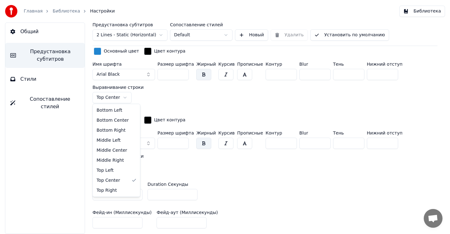
click at [123, 97] on html "Главная Библиотека Настройки Библиотека Общий Предустановка субтитров Стили Соп…" at bounding box center [225, 117] width 450 height 234
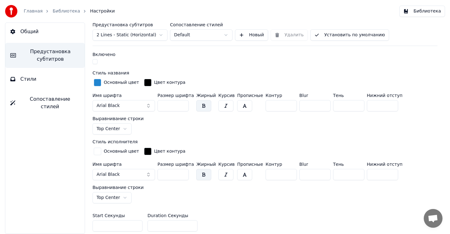
scroll to position [125, 0]
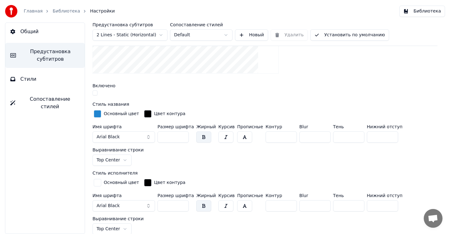
click at [121, 160] on html "Главная Библиотека Настройки Библиотека Общий Предустановка субтитров Стили Соп…" at bounding box center [225, 117] width 450 height 234
click at [177, 162] on html "Главная Библиотека Настройки Библиотека Общий Предустановка субтитров Стили Соп…" at bounding box center [225, 117] width 450 height 234
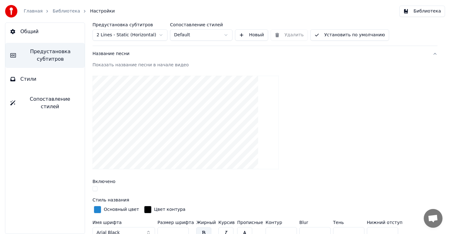
scroll to position [0, 0]
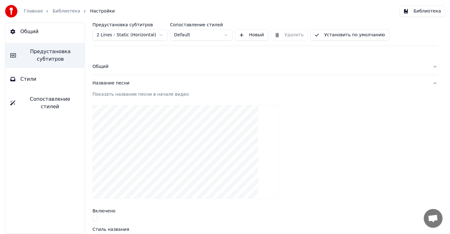
click at [350, 37] on button "Установить по умолчанию" at bounding box center [349, 34] width 79 height 11
click at [417, 13] on button "Библиотека" at bounding box center [422, 11] width 46 height 11
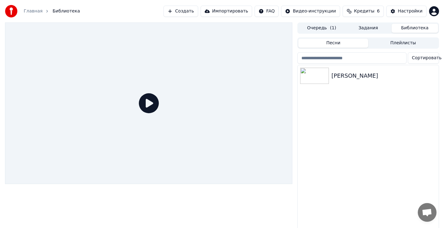
click at [380, 29] on button "Задания" at bounding box center [368, 28] width 47 height 9
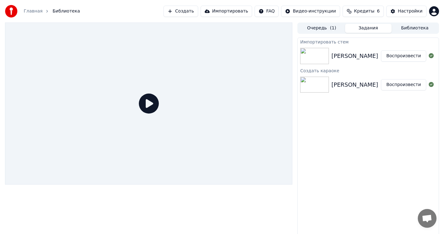
click at [349, 50] on div "[PERSON_NAME] Воспроизвести" at bounding box center [368, 55] width 141 height 21
click at [392, 54] on button "Воспроизвести" at bounding box center [403, 55] width 45 height 11
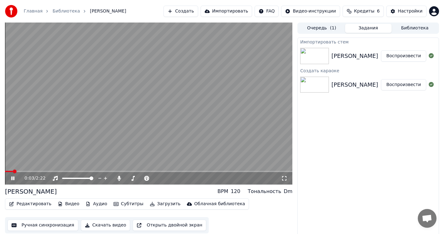
click at [186, 52] on video at bounding box center [149, 103] width 288 height 162
click at [182, 56] on video at bounding box center [149, 103] width 288 height 162
click at [13, 179] on icon at bounding box center [12, 178] width 3 height 4
click at [28, 206] on button "Редактировать" at bounding box center [30, 203] width 47 height 9
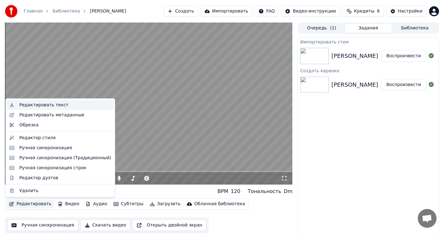
click at [61, 105] on div "Редактировать текст" at bounding box center [65, 105] width 92 height 6
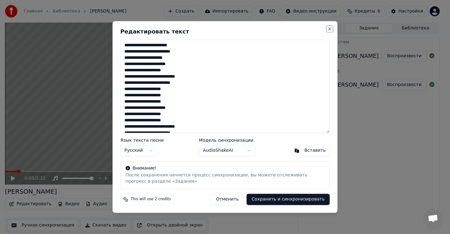
click at [328, 31] on button "Close" at bounding box center [329, 28] width 5 height 5
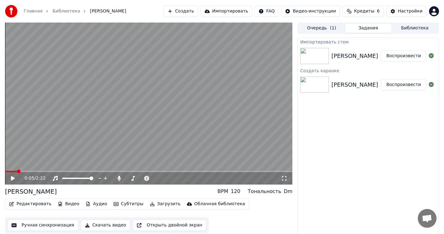
click at [23, 204] on button "Редактировать" at bounding box center [30, 203] width 47 height 9
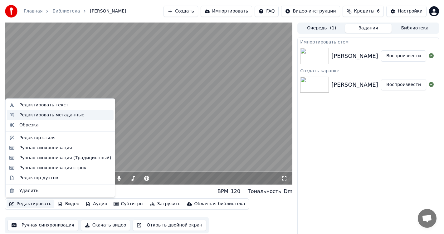
click at [35, 116] on div "Редактировать метаданные" at bounding box center [51, 114] width 65 height 6
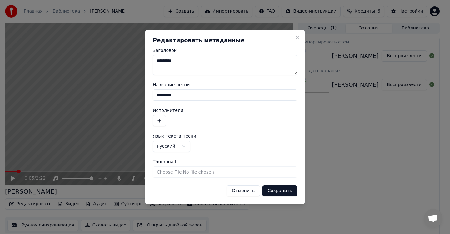
drag, startPoint x: 188, startPoint y: 64, endPoint x: 139, endPoint y: 62, distance: 49.1
click at [139, 62] on body "**********" at bounding box center [222, 117] width 444 height 234
drag, startPoint x: 184, startPoint y: 92, endPoint x: 141, endPoint y: 93, distance: 43.7
click at [141, 93] on body "**********" at bounding box center [222, 117] width 444 height 234
click at [273, 185] on button "Сохранить" at bounding box center [279, 190] width 35 height 11
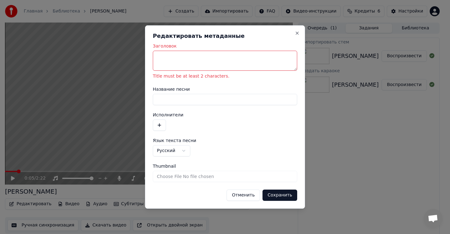
click at [169, 61] on textarea "Заголовок" at bounding box center [225, 61] width 144 height 20
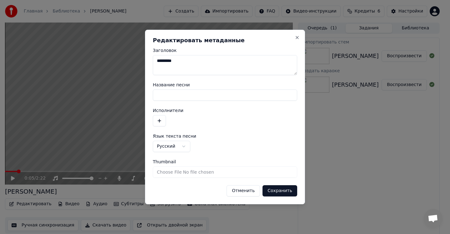
type textarea "*********"
click at [217, 122] on div at bounding box center [225, 120] width 144 height 11
click at [281, 192] on button "Сохранить" at bounding box center [279, 190] width 35 height 11
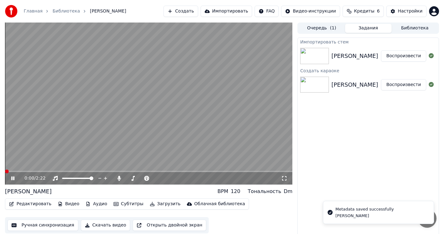
click at [5, 171] on span at bounding box center [7, 171] width 4 height 4
click at [13, 179] on icon at bounding box center [12, 178] width 3 height 4
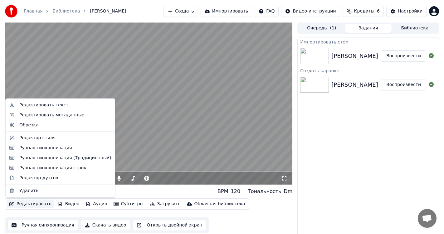
click at [26, 204] on button "Редактировать" at bounding box center [30, 203] width 47 height 9
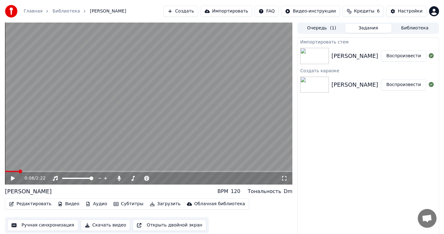
click at [383, 157] on div "Импортировать стем Марш ФНПР Воспроизвести Создать караоке Марш ФНПР Воспроизве…" at bounding box center [369, 136] width 142 height 199
click at [403, 12] on div "Настройки" at bounding box center [410, 11] width 25 height 6
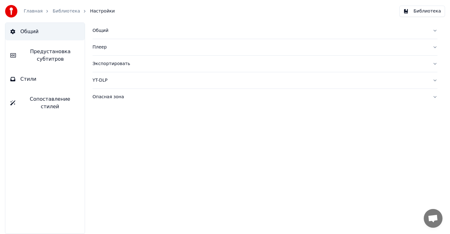
click at [151, 33] on div "Общий" at bounding box center [259, 30] width 335 height 6
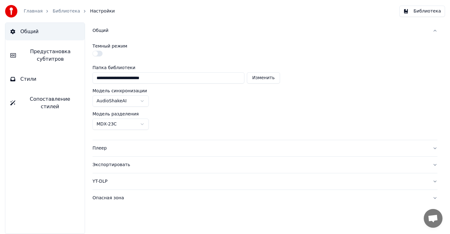
click at [144, 30] on div "Общий" at bounding box center [259, 30] width 335 height 6
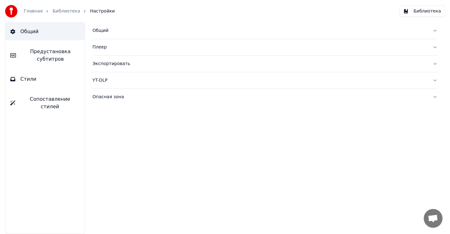
click at [58, 60] on span "Предустановка субтитров" at bounding box center [50, 55] width 59 height 15
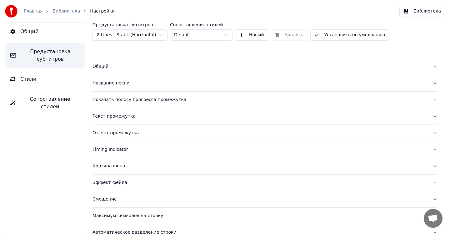
click at [150, 82] on div "Название песни" at bounding box center [259, 83] width 335 height 6
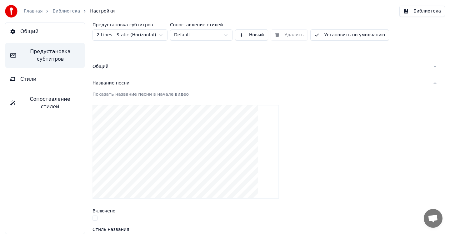
click at [157, 83] on div "Название песни" at bounding box center [259, 83] width 335 height 6
click at [162, 64] on div "Общий" at bounding box center [259, 66] width 335 height 6
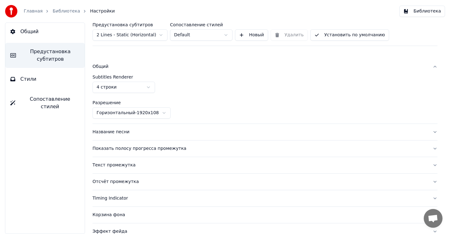
click at [159, 66] on div "Общий" at bounding box center [259, 66] width 335 height 6
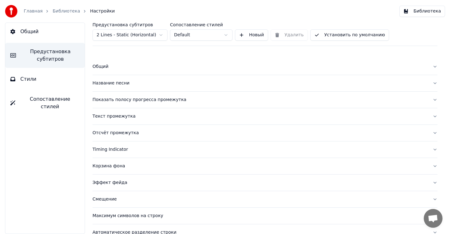
click at [169, 93] on button "Показать полосу прогресса промежутка" at bounding box center [264, 99] width 345 height 16
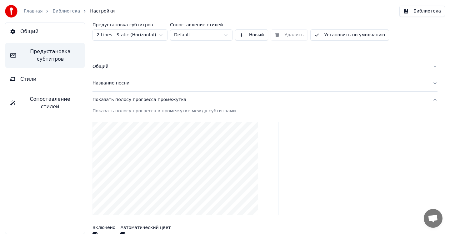
click at [170, 89] on button "Название песни" at bounding box center [264, 83] width 345 height 16
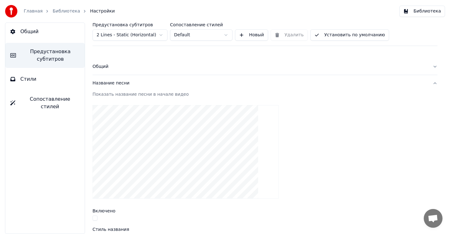
click at [187, 86] on div "Название песни" at bounding box center [259, 83] width 335 height 6
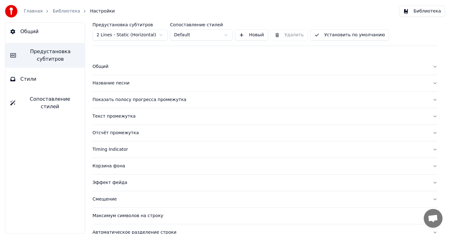
click at [173, 86] on div "Название песни" at bounding box center [259, 83] width 335 height 6
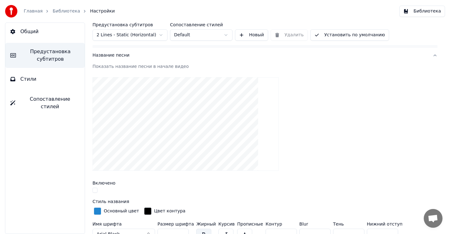
scroll to position [62, 0]
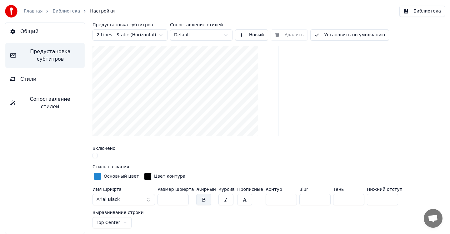
click at [96, 156] on button "button" at bounding box center [94, 155] width 5 height 5
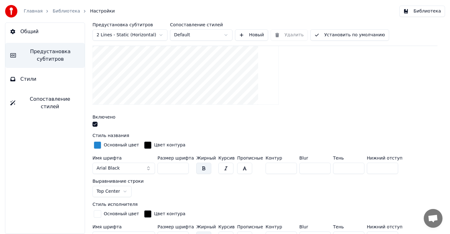
scroll to position [125, 0]
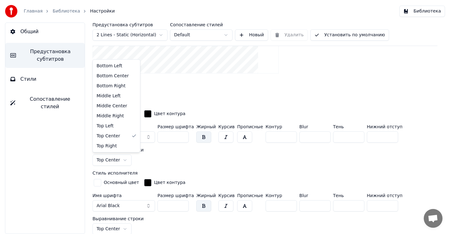
click at [123, 162] on html "Главная Библиотека Настройки Библиотека Общий Предустановка субтитров Стили Соп…" at bounding box center [225, 117] width 450 height 234
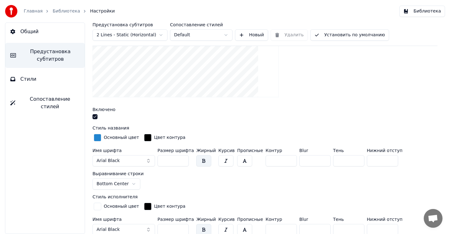
scroll to position [94, 0]
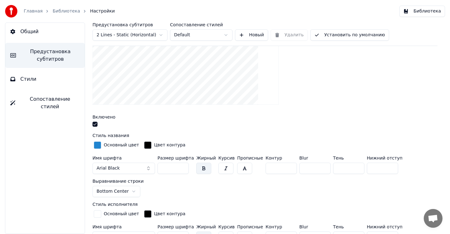
click at [128, 169] on button "Arial Black" at bounding box center [123, 167] width 62 height 11
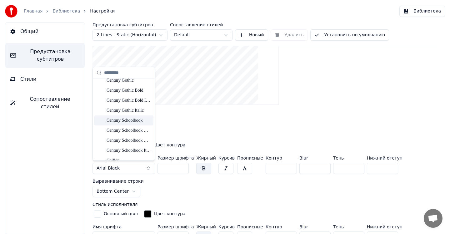
scroll to position [812, 0]
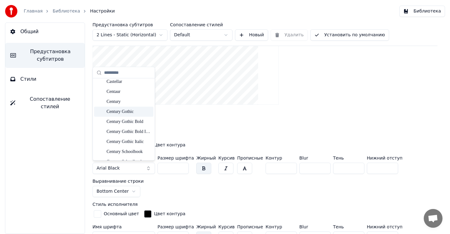
click at [129, 113] on div "Century Gothic" at bounding box center [128, 111] width 44 height 6
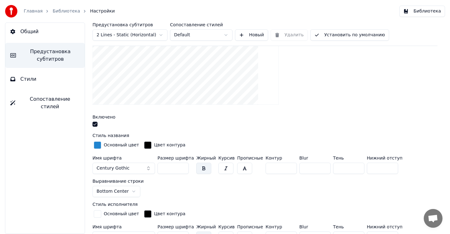
scroll to position [62, 0]
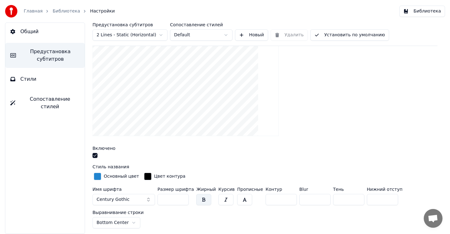
click at [335, 39] on button "Установить по умолчанию" at bounding box center [349, 34] width 79 height 11
click at [420, 13] on button "Библиотека" at bounding box center [422, 11] width 46 height 11
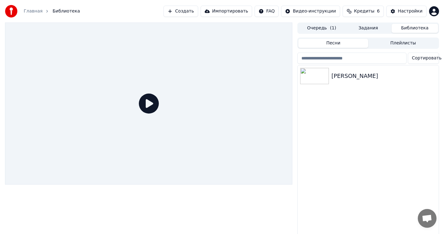
drag, startPoint x: 367, startPoint y: 27, endPoint x: 364, endPoint y: 36, distance: 10.1
click at [367, 27] on button "Задания" at bounding box center [368, 28] width 47 height 9
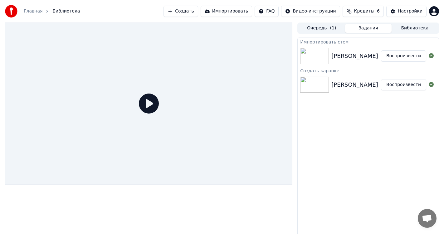
click at [358, 59] on div "[PERSON_NAME]" at bounding box center [355, 56] width 47 height 9
click at [398, 58] on button "Воспроизвести" at bounding box center [403, 55] width 45 height 11
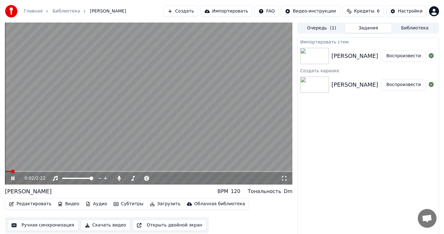
click at [351, 86] on div "[PERSON_NAME]" at bounding box center [355, 84] width 47 height 9
click at [404, 89] on button "Воспроизвести" at bounding box center [403, 84] width 45 height 11
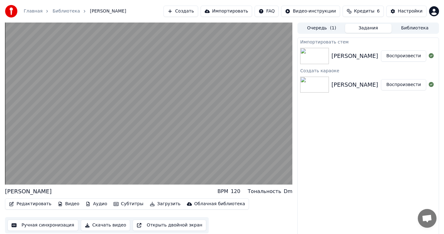
click at [369, 61] on div "[PERSON_NAME] Воспроизвести" at bounding box center [368, 55] width 141 height 21
click at [396, 56] on button "Воспроизвести" at bounding box center [403, 55] width 45 height 11
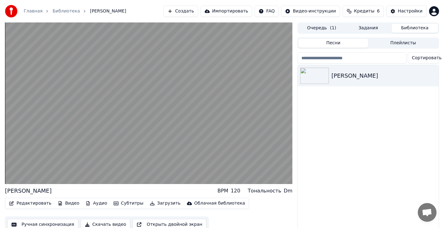
click at [410, 28] on button "Библиотека" at bounding box center [415, 28] width 47 height 9
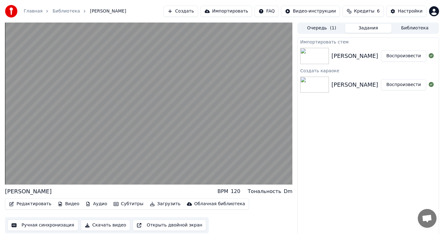
click at [377, 25] on button "Задания" at bounding box center [368, 28] width 47 height 9
click at [359, 55] on div "[PERSON_NAME]" at bounding box center [355, 56] width 47 height 9
click at [403, 15] on button "Настройки" at bounding box center [407, 11] width 40 height 11
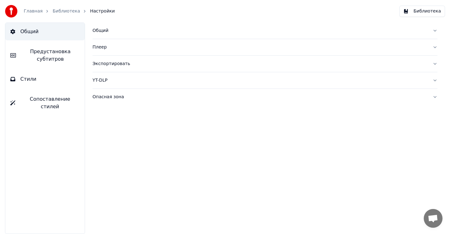
click at [131, 34] on button "Общий" at bounding box center [264, 30] width 345 height 16
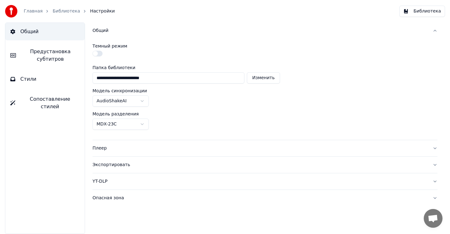
click at [41, 81] on button "Стили" at bounding box center [44, 78] width 79 height 17
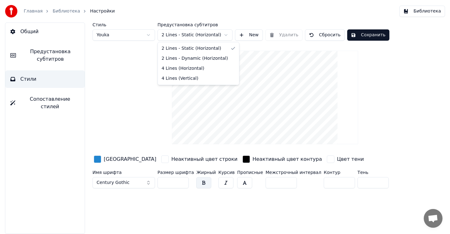
click at [223, 37] on html "Главная Библиотека Настройки Библиотека Общий Предустановка субтитров Стили Соп…" at bounding box center [225, 117] width 450 height 234
click at [42, 81] on button "Стили" at bounding box center [44, 78] width 79 height 17
click at [53, 79] on button "Стили" at bounding box center [44, 78] width 79 height 17
click at [58, 59] on span "Предустановка субтитров" at bounding box center [50, 55] width 59 height 15
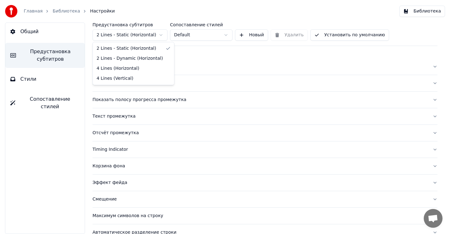
click at [156, 35] on html "Главная Библиотека Настройки Библиотека Общий Предустановка субтитров Стили Соп…" at bounding box center [225, 117] width 450 height 234
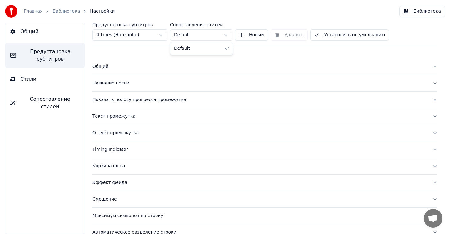
click at [201, 36] on html "Главная Библиотека Настройки Библиотека Общий Предустановка субтитров Стили Соп…" at bounding box center [225, 117] width 450 height 234
click at [203, 35] on html "Главная Библиотека Настройки Библиотека Общий Предустановка субтитров Стили Соп…" at bounding box center [225, 117] width 450 height 234
click at [182, 84] on div "Название песни" at bounding box center [259, 83] width 335 height 6
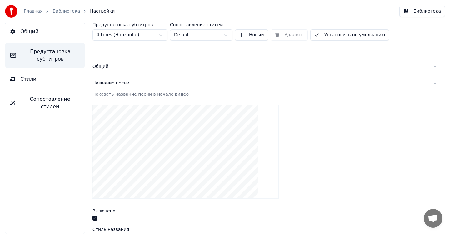
click at [94, 217] on button "button" at bounding box center [94, 217] width 5 height 5
click at [323, 35] on button "Установить по умолчанию" at bounding box center [349, 34] width 79 height 11
click at [211, 81] on div "Название песни" at bounding box center [259, 83] width 335 height 6
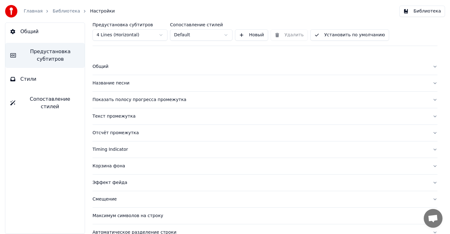
click at [153, 116] on div "Текст промежутка" at bounding box center [259, 116] width 335 height 6
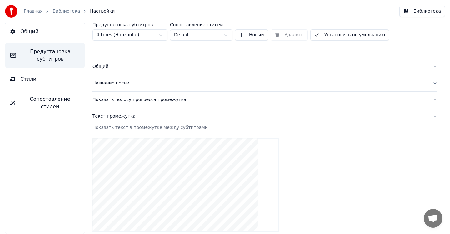
click at [152, 116] on div "Текст промежутка" at bounding box center [259, 116] width 335 height 6
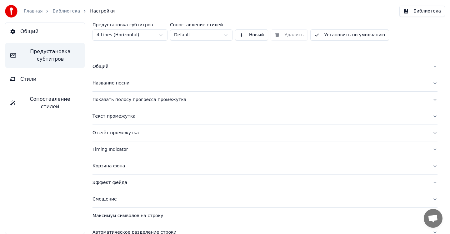
click at [189, 85] on div "Название песни" at bounding box center [259, 83] width 335 height 6
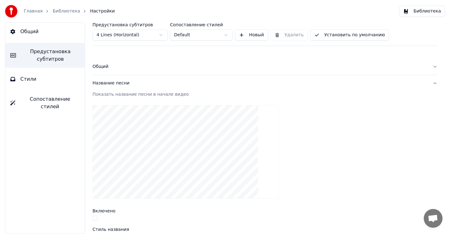
click at [189, 85] on div "Название песни" at bounding box center [259, 83] width 335 height 6
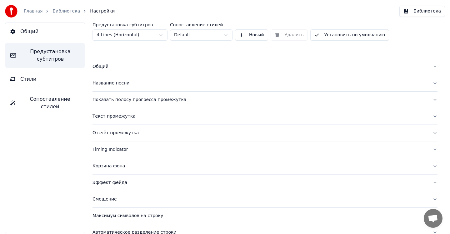
click at [152, 136] on button "Отсчёт промежутка" at bounding box center [264, 133] width 345 height 16
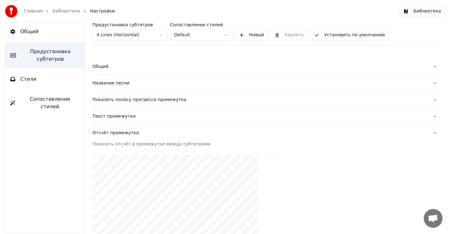
click at [152, 136] on button "Отсчёт промежутка" at bounding box center [264, 133] width 345 height 16
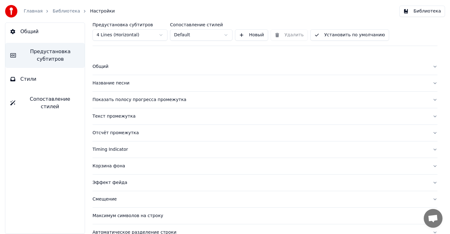
click at [152, 136] on button "Отсчёт промежутка" at bounding box center [264, 133] width 345 height 16
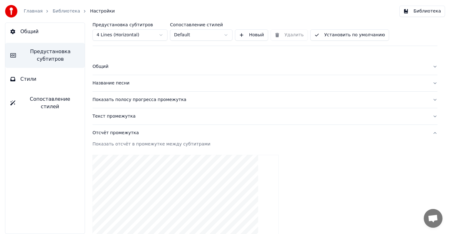
click at [152, 136] on button "Отсчёт промежутка" at bounding box center [264, 133] width 345 height 16
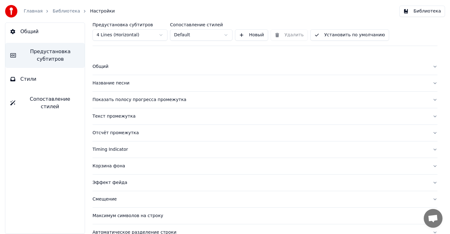
click at [181, 118] on div "Текст промежутка" at bounding box center [259, 116] width 335 height 6
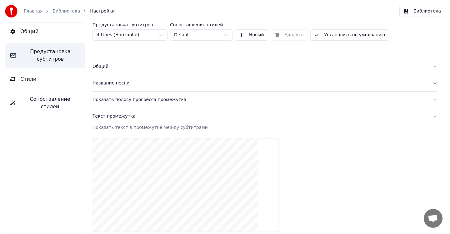
click at [181, 118] on div "Текст промежутка" at bounding box center [259, 116] width 335 height 6
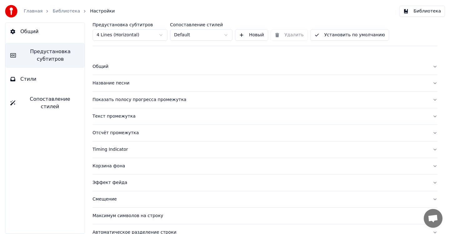
click at [354, 39] on button "Установить по умолчанию" at bounding box center [349, 34] width 79 height 11
click at [433, 11] on button "Библиотека" at bounding box center [422, 11] width 46 height 11
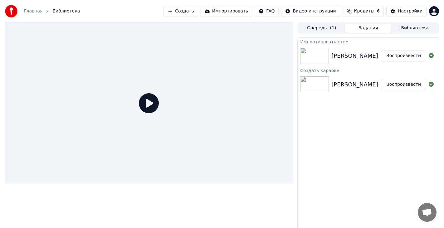
click at [368, 29] on button "Задания" at bounding box center [368, 28] width 47 height 9
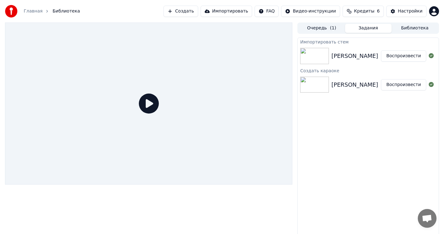
click at [358, 53] on div "[PERSON_NAME]" at bounding box center [355, 56] width 47 height 9
click at [398, 54] on button "Воспроизвести" at bounding box center [403, 55] width 45 height 11
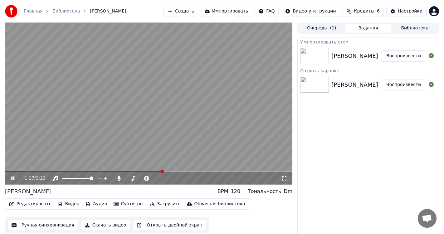
click at [12, 178] on icon at bounding box center [12, 178] width 3 height 4
click at [32, 205] on button "Редактировать" at bounding box center [30, 203] width 47 height 9
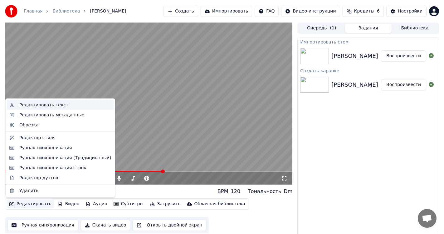
click at [49, 106] on div "Редактировать текст" at bounding box center [43, 105] width 49 height 6
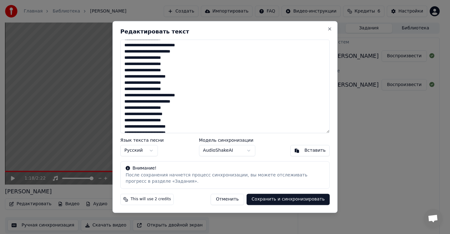
scroll to position [62, 0]
drag, startPoint x: 159, startPoint y: 83, endPoint x: 149, endPoint y: 82, distance: 10.2
click at [149, 82] on textarea "**********" at bounding box center [224, 85] width 209 height 93
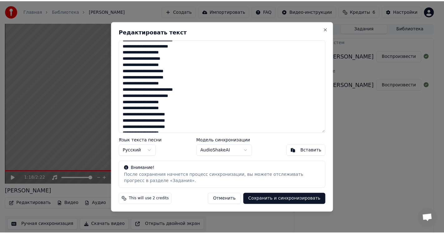
scroll to position [94, 0]
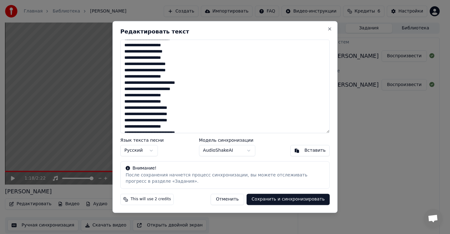
type textarea "**********"
click at [282, 199] on button "Сохранить и синхронизировать" at bounding box center [287, 199] width 83 height 11
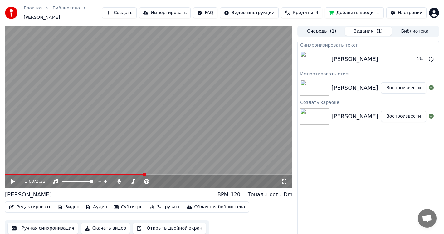
click at [144, 174] on span at bounding box center [75, 174] width 140 height 1
click at [11, 179] on icon at bounding box center [13, 181] width 4 height 4
click at [6, 175] on div "1:55 / 2:22" at bounding box center [149, 181] width 288 height 12
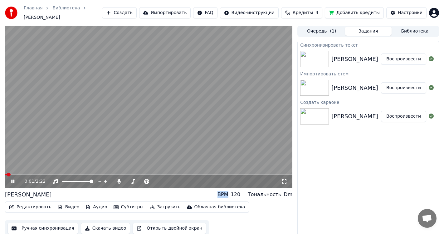
click at [7, 174] on span at bounding box center [6, 174] width 2 height 1
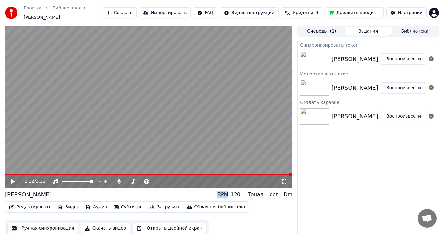
click at [149, 203] on button "Загрузить" at bounding box center [165, 206] width 36 height 9
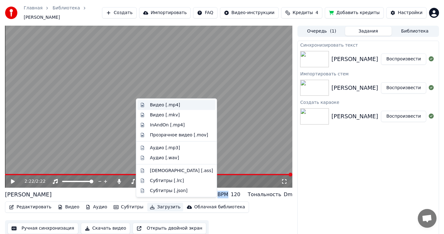
click at [171, 104] on div "Видео [.mp4]" at bounding box center [165, 105] width 30 height 6
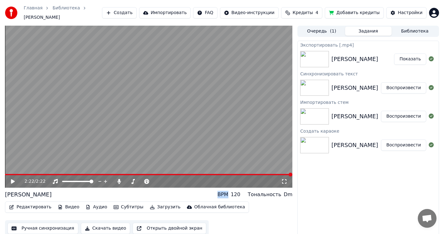
click at [410, 57] on button "Показать" at bounding box center [410, 58] width 32 height 11
